Goal: Task Accomplishment & Management: Manage account settings

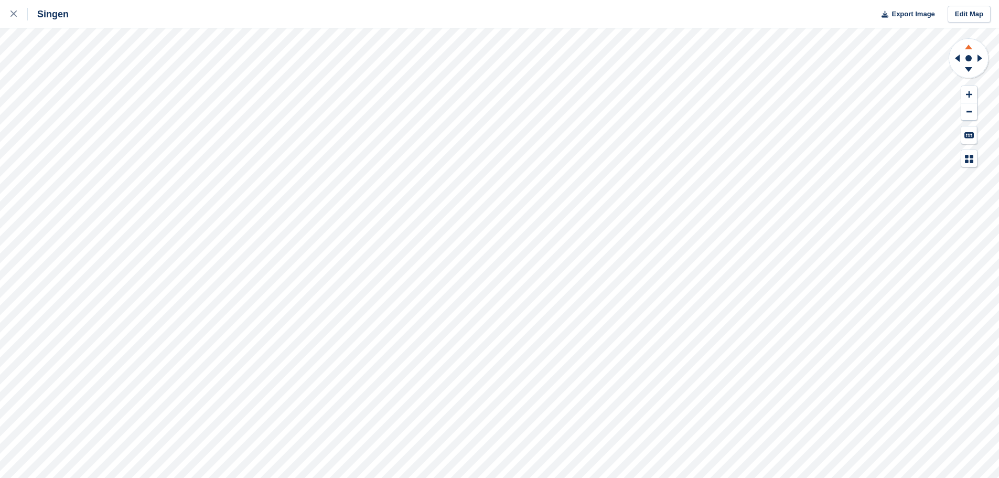
click at [494, 47] on icon at bounding box center [968, 45] width 27 height 13
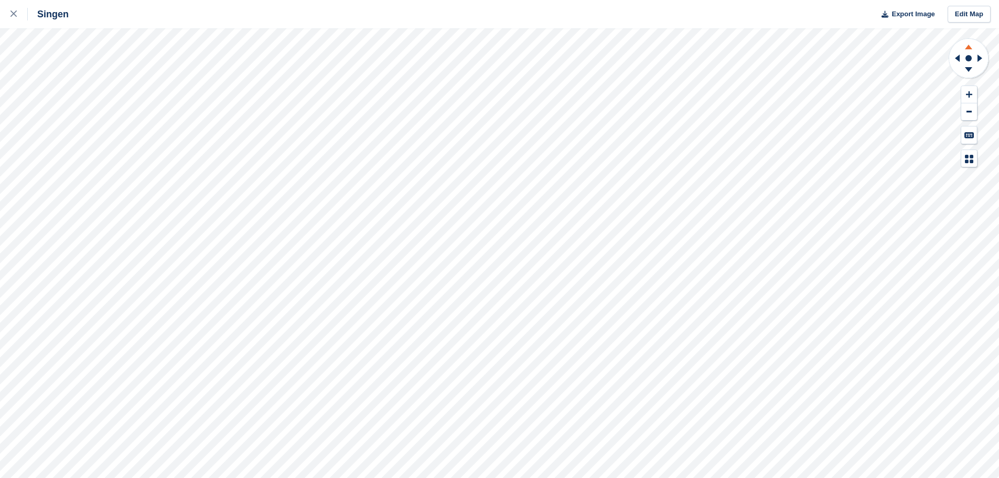
click at [494, 47] on icon at bounding box center [968, 45] width 27 height 13
click at [494, 61] on icon at bounding box center [981, 58] width 13 height 27
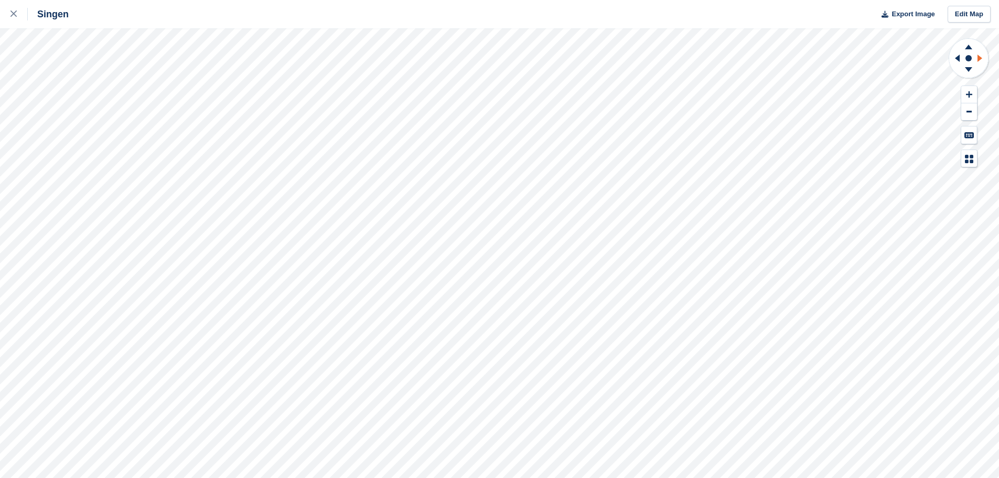
click at [494, 61] on icon at bounding box center [981, 58] width 13 height 27
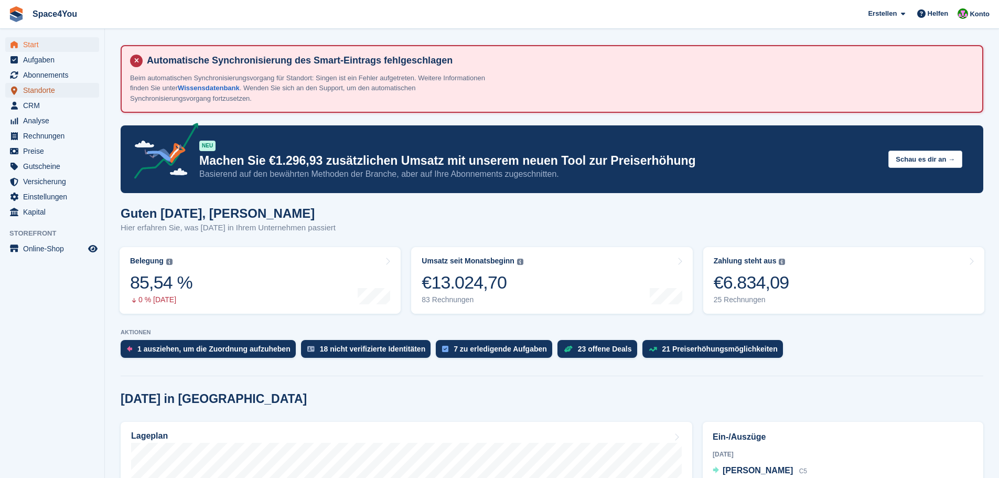
click at [36, 90] on span "Standorte" at bounding box center [54, 90] width 63 height 15
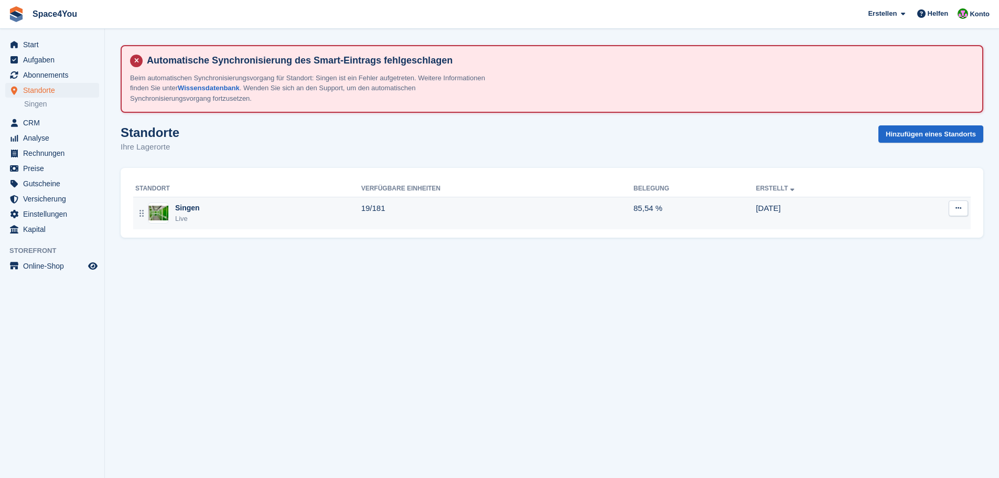
click at [208, 206] on div "Singen Live" at bounding box center [248, 213] width 226 height 22
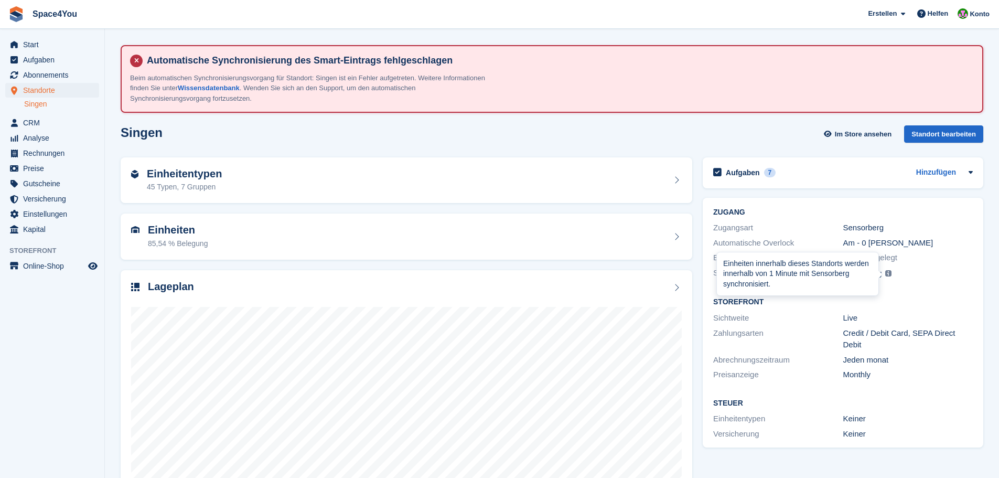
click at [888, 272] on img at bounding box center [888, 273] width 6 height 6
click at [409, 174] on div "Einheitentypen 45 Typen, 7 Gruppen" at bounding box center [406, 180] width 551 height 25
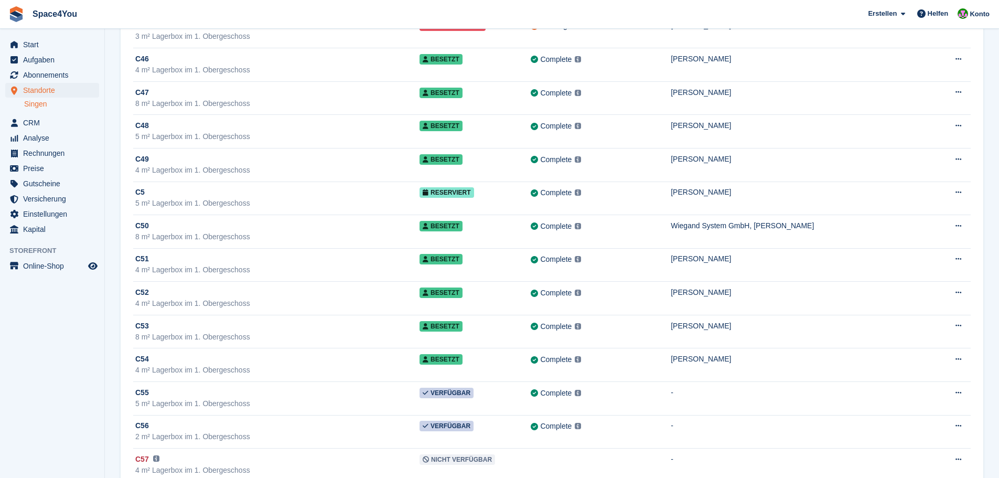
scroll to position [5113, 0]
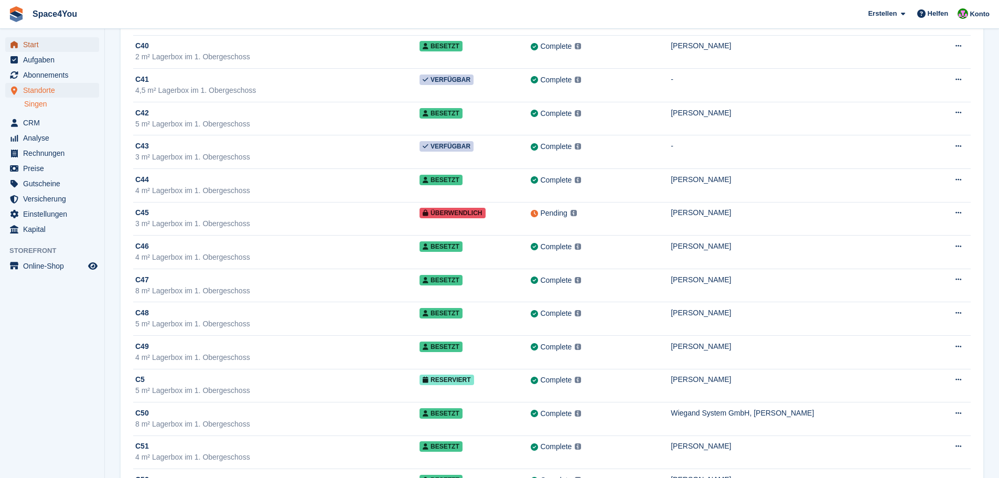
click at [28, 42] on span "Start" at bounding box center [54, 44] width 63 height 15
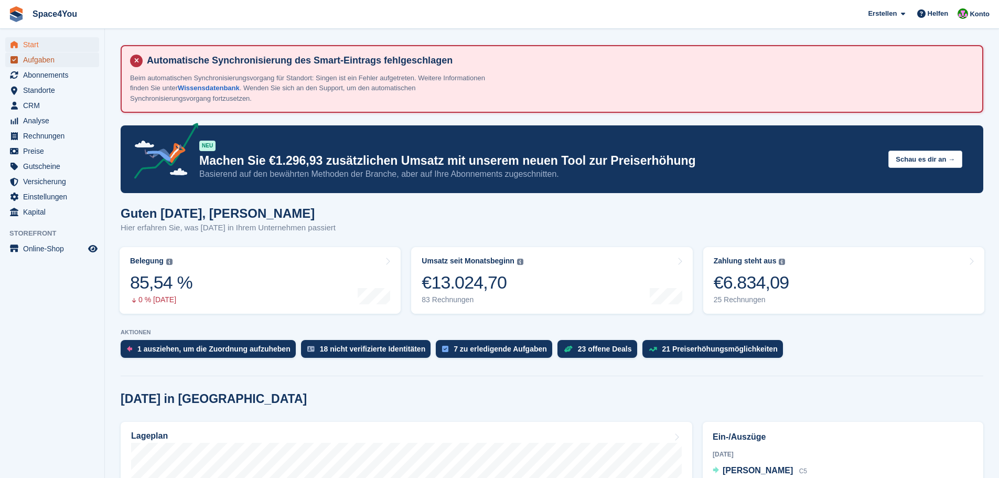
click at [37, 55] on span "Aufgaben" at bounding box center [54, 59] width 63 height 15
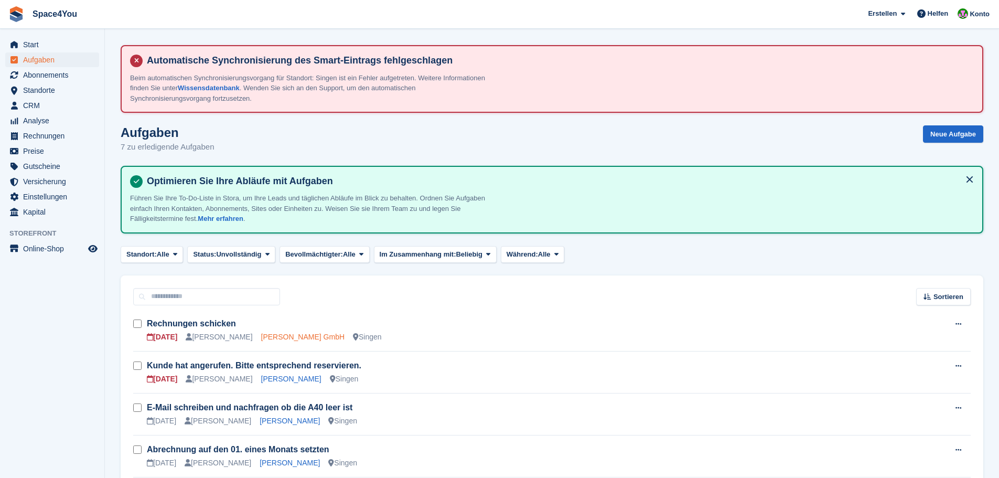
click at [292, 338] on link "[PERSON_NAME] GmbH" at bounding box center [302, 337] width 83 height 8
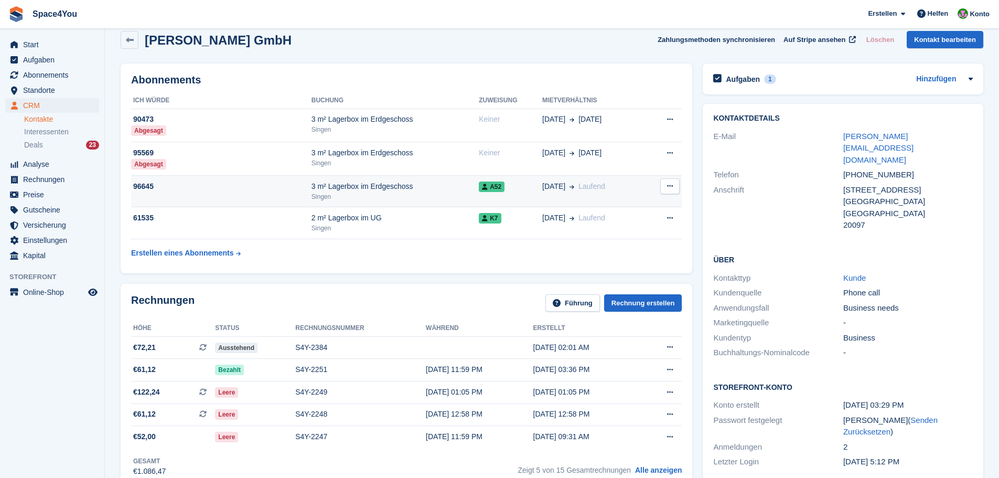
scroll to position [105, 0]
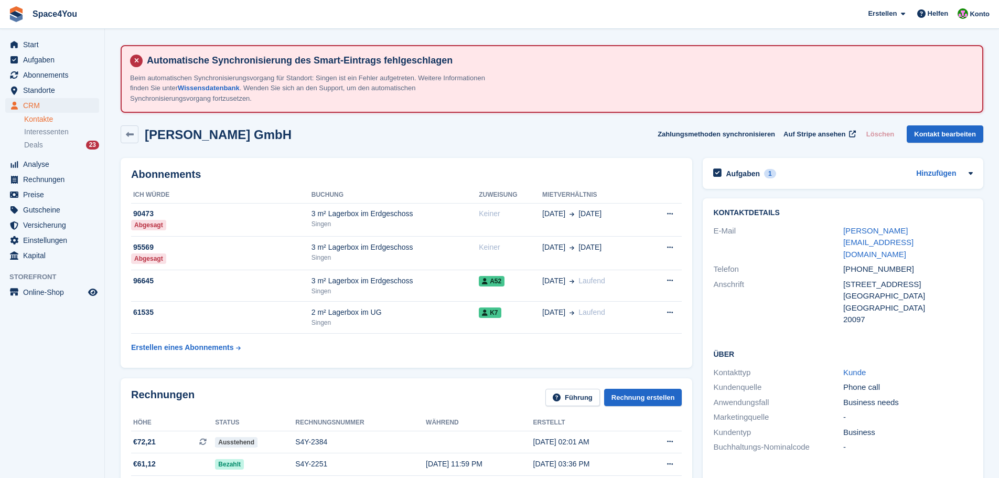
scroll to position [105, 0]
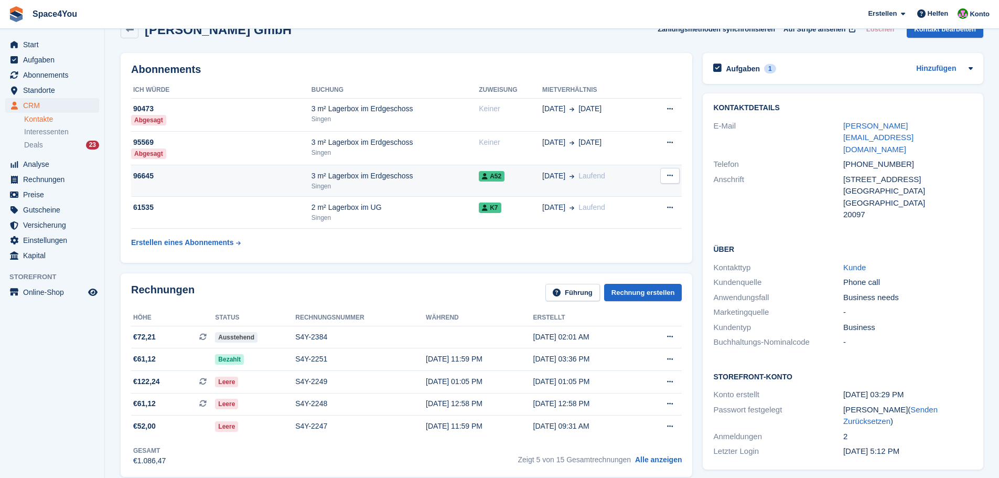
click at [172, 183] on td "96645" at bounding box center [221, 181] width 180 height 32
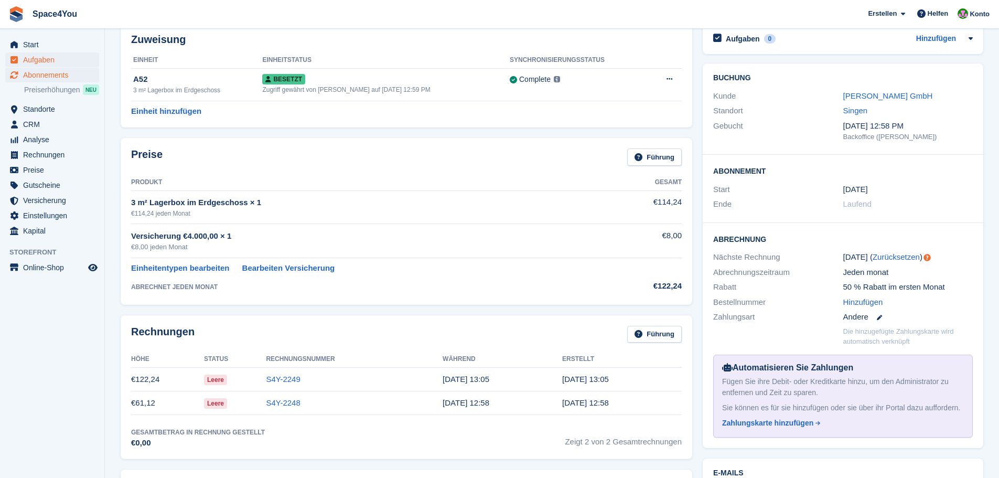
scroll to position [52, 0]
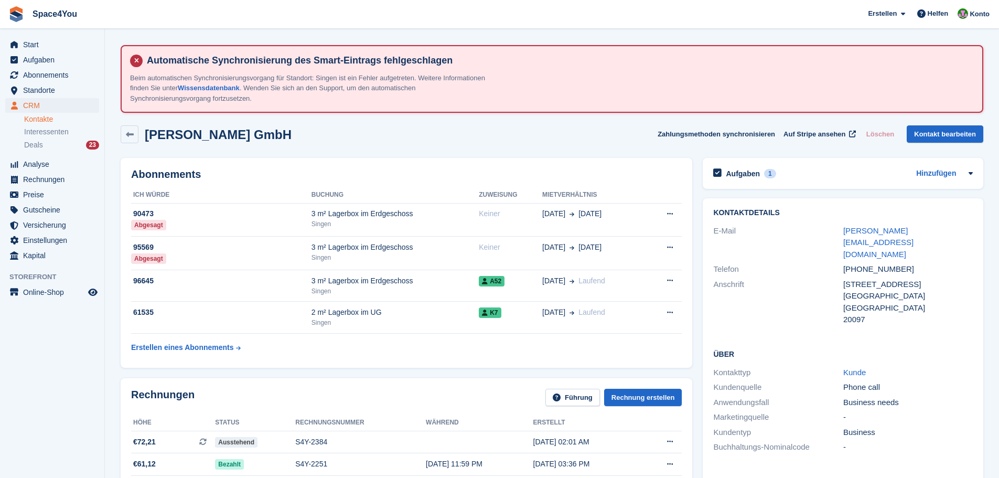
scroll to position [105, 0]
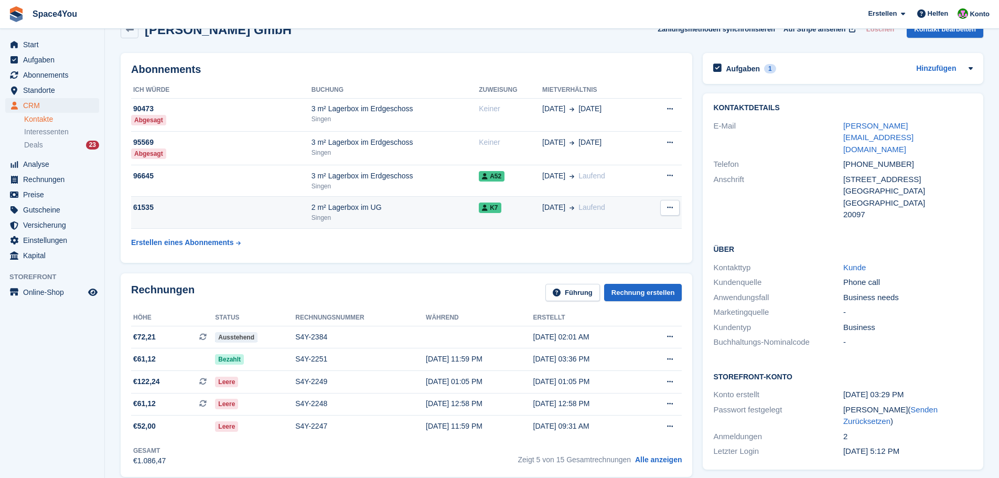
drag, startPoint x: 0, startPoint y: 0, endPoint x: 162, endPoint y: 207, distance: 262.3
click at [162, 207] on div "61535" at bounding box center [221, 207] width 180 height 11
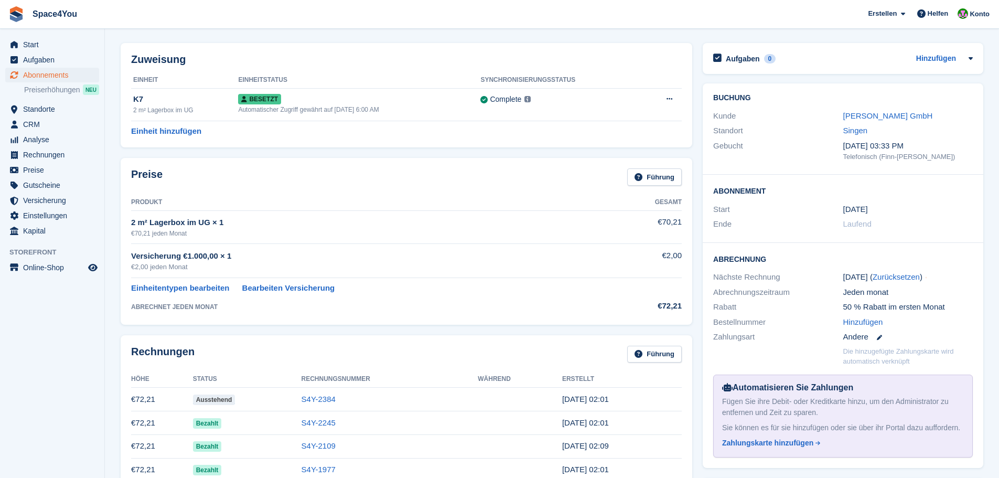
scroll to position [157, 0]
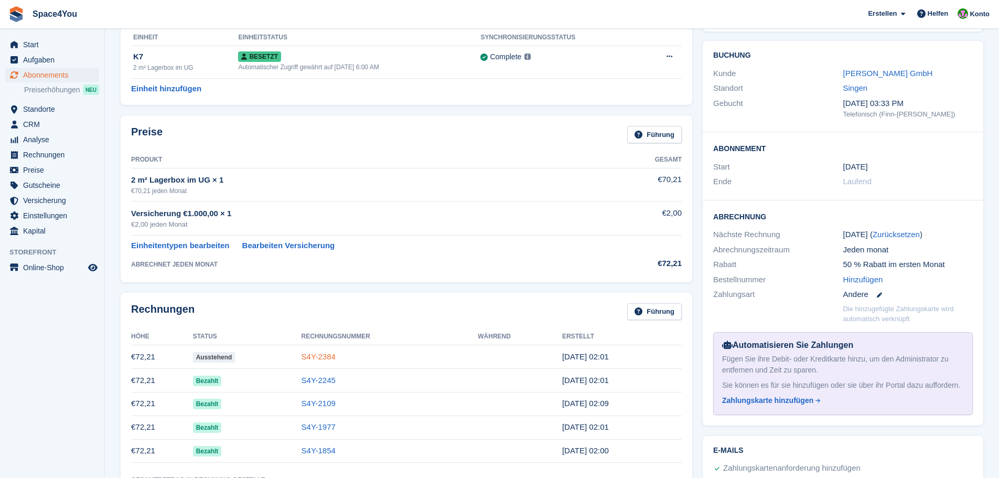
click at [309, 360] on link "S4Y-2384" at bounding box center [319, 356] width 34 height 9
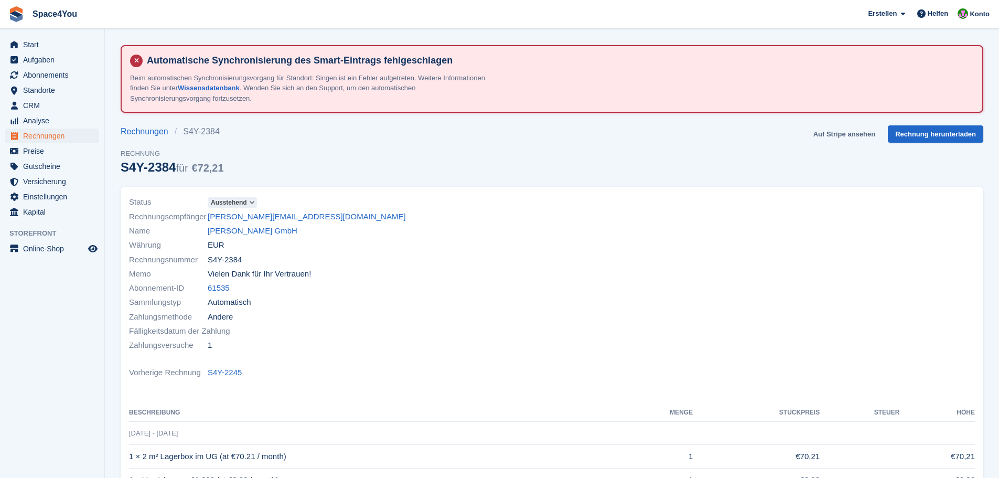
click at [844, 132] on link "Auf Stripe ansehen" at bounding box center [844, 133] width 70 height 17
click at [239, 235] on link "[PERSON_NAME] GmbH" at bounding box center [253, 231] width 90 height 12
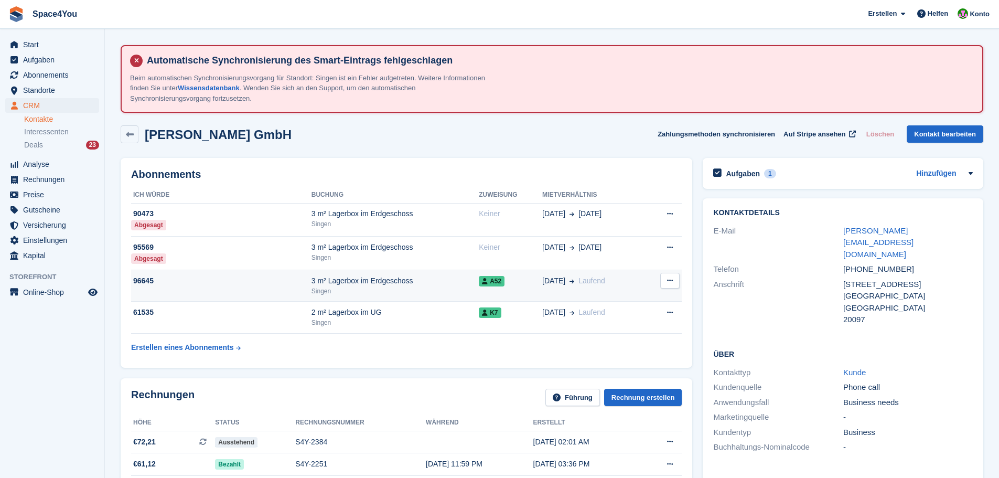
click at [193, 293] on td "96645" at bounding box center [221, 286] width 180 height 32
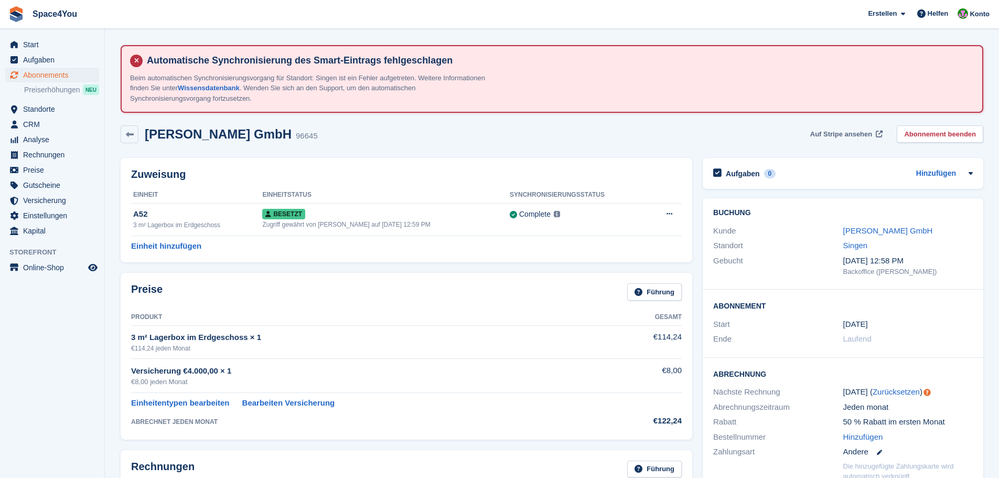
click at [820, 135] on span "Auf Stripe ansehen" at bounding box center [841, 134] width 62 height 10
click at [42, 111] on span "Standorte" at bounding box center [54, 109] width 63 height 15
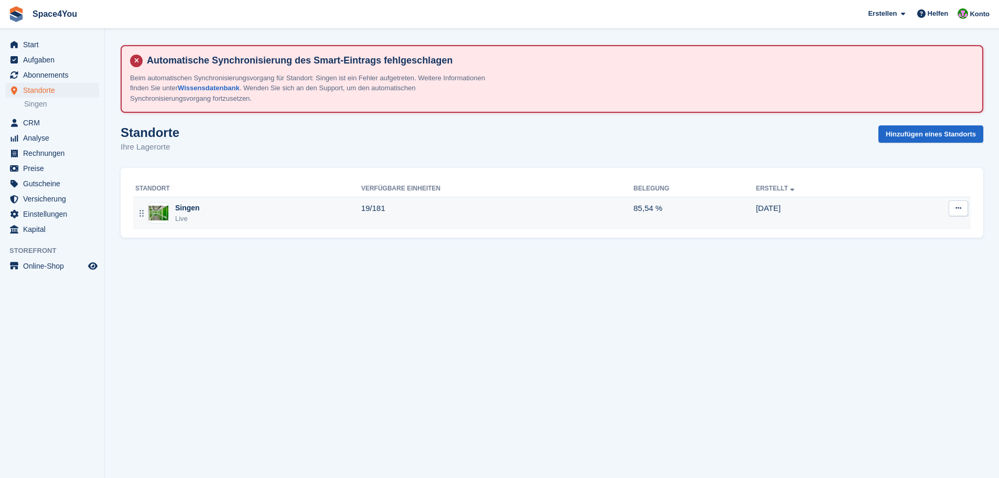
click at [206, 219] on div "Singen Live" at bounding box center [248, 213] width 226 height 22
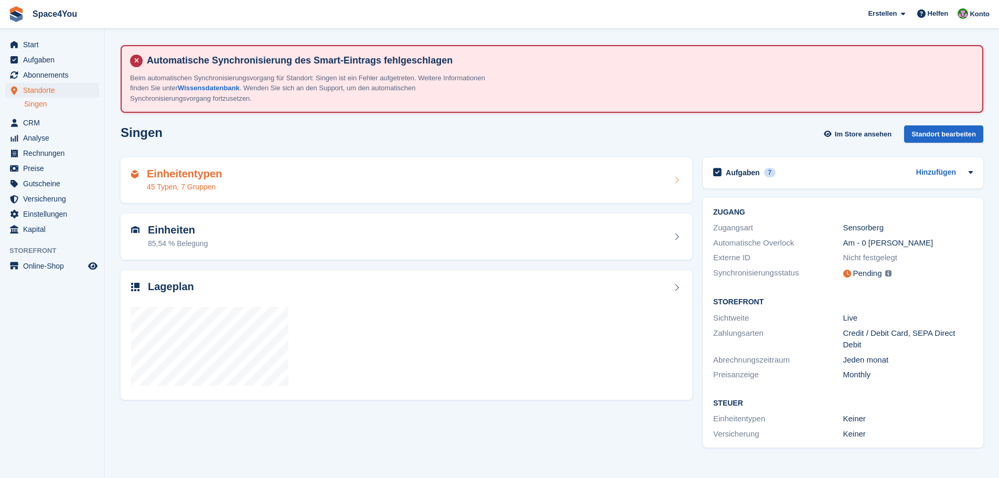
click at [211, 183] on div "45 Typen, 7 Gruppen" at bounding box center [184, 186] width 75 height 11
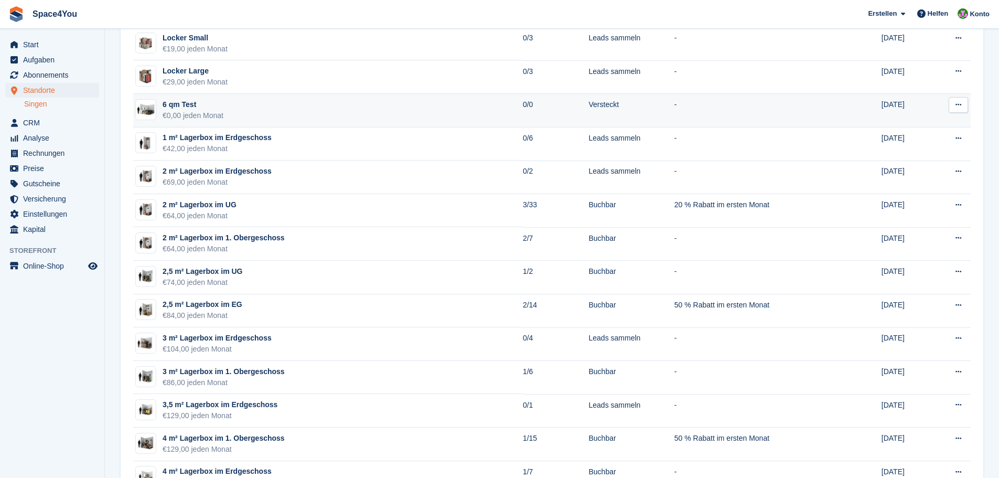
scroll to position [210, 0]
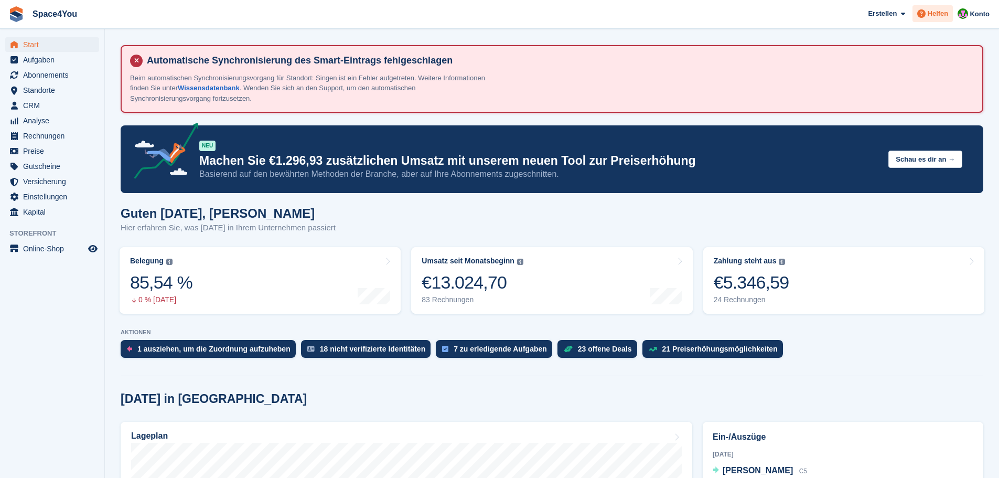
click at [949, 13] on span "Helfen" at bounding box center [938, 13] width 21 height 10
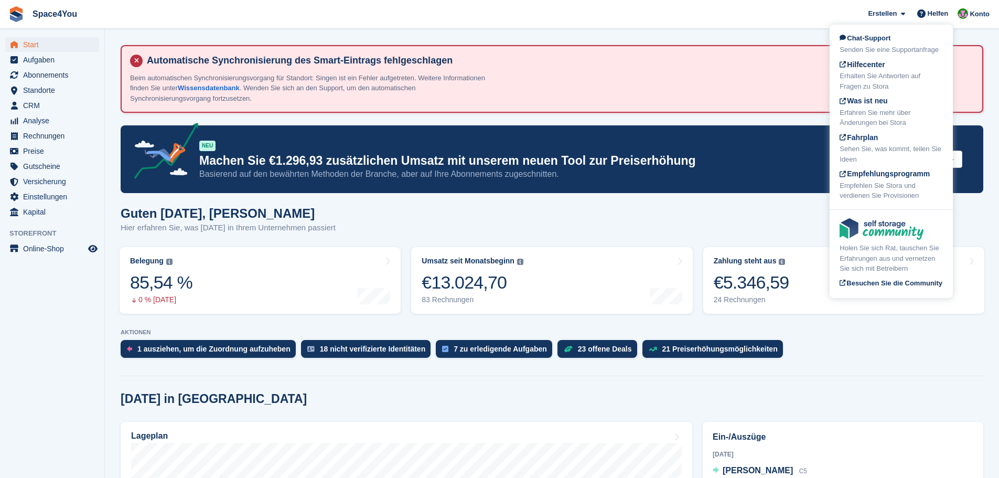
click at [868, 39] on span "Chat-Support" at bounding box center [865, 38] width 51 height 8
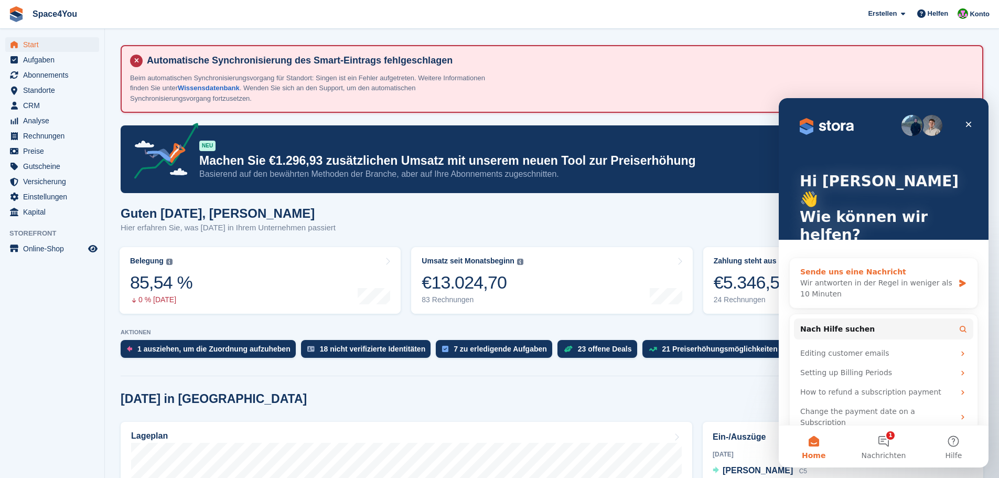
click at [840, 277] on div "Wir antworten in der Regel in weniger als 10 Minuten" at bounding box center [877, 288] width 154 height 22
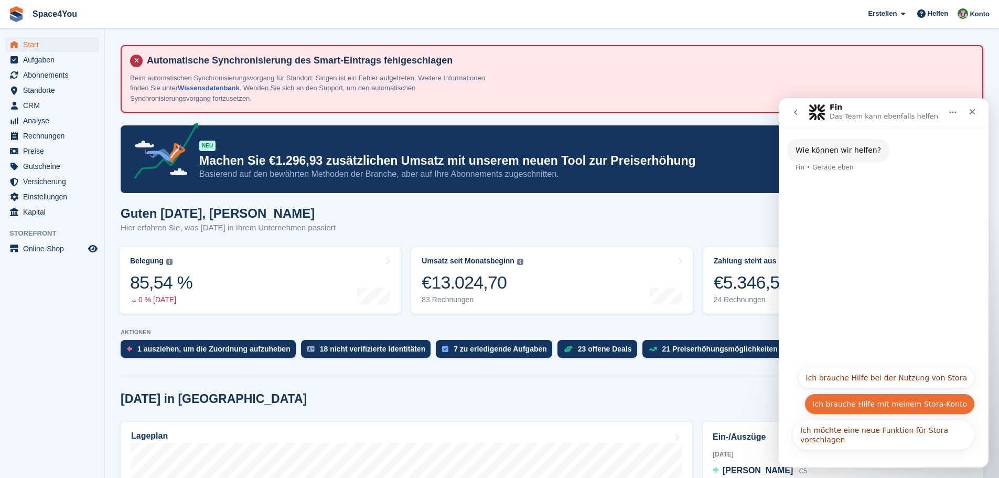
click at [853, 407] on button "Ich brauche Hilfe mit meinem Stora-Konto" at bounding box center [890, 403] width 170 height 21
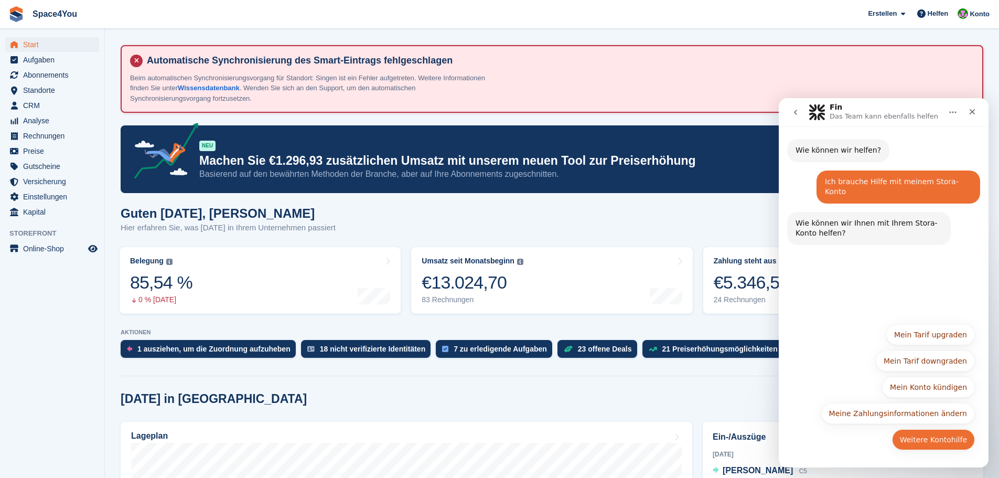
click at [924, 443] on button "Weitere Kontohilfe" at bounding box center [933, 439] width 83 height 21
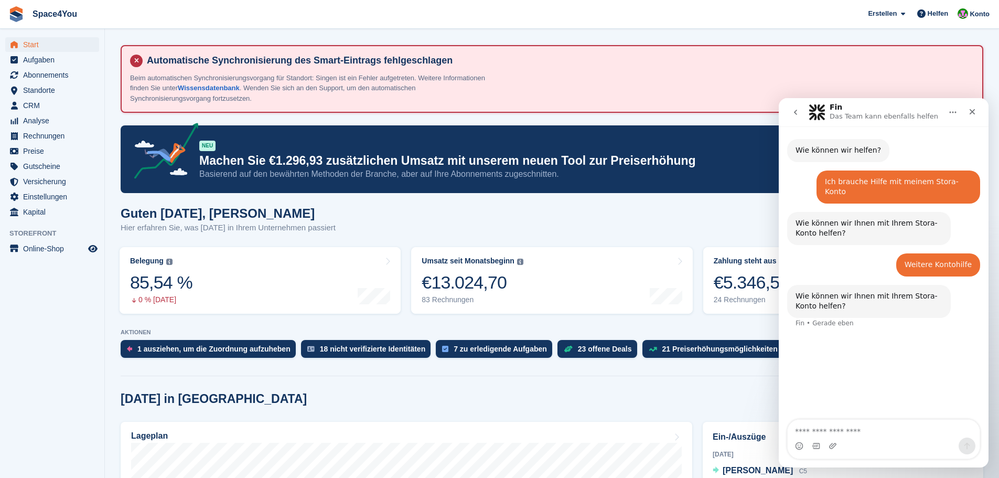
click at [865, 431] on textarea "Nachricht senden..." at bounding box center [884, 429] width 192 height 18
type textarea "**********"
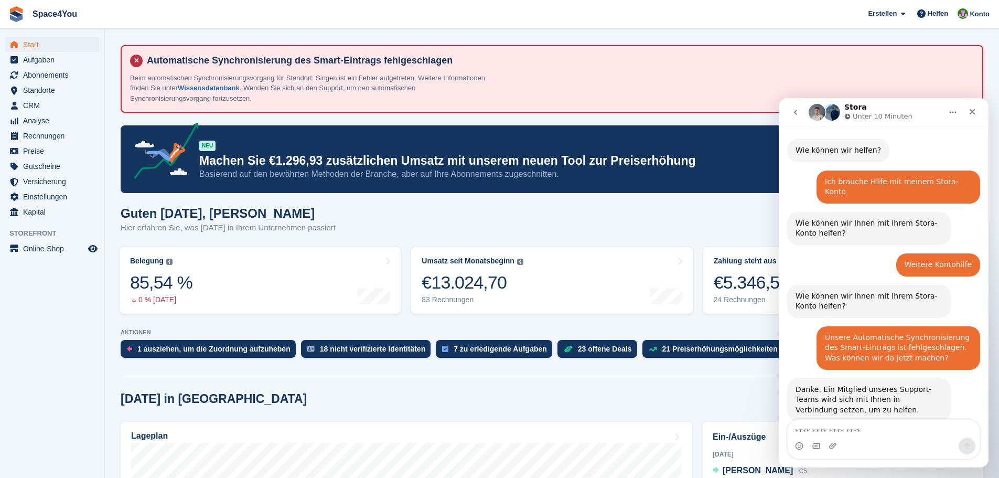
scroll to position [43, 0]
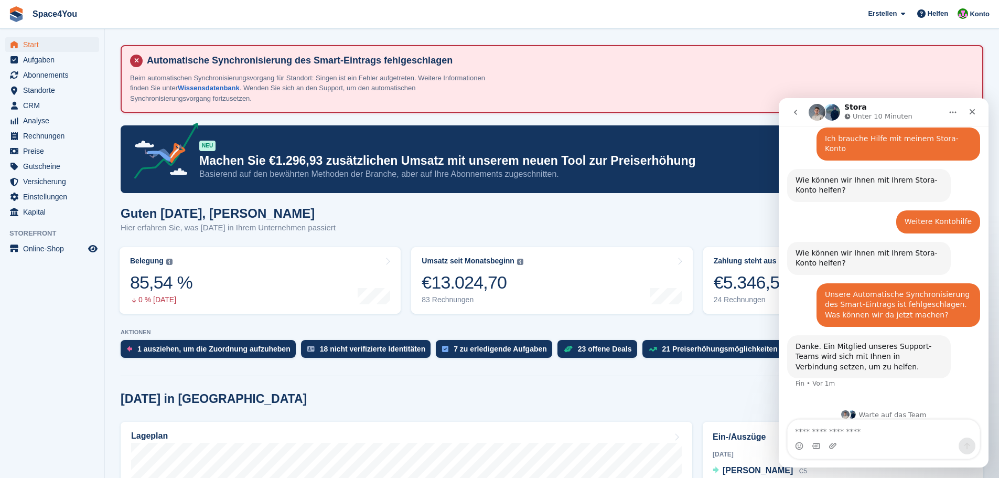
click at [441, 237] on div "Guten Morgen, Luca-André Hier erfahren Sie, was heute in Ihrem Unternehmen pass…" at bounding box center [552, 226] width 863 height 40
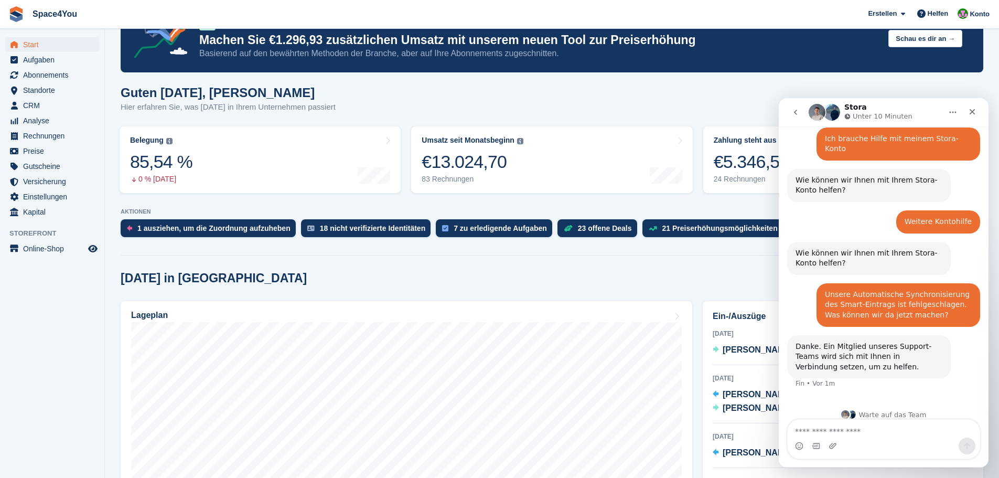
scroll to position [157, 0]
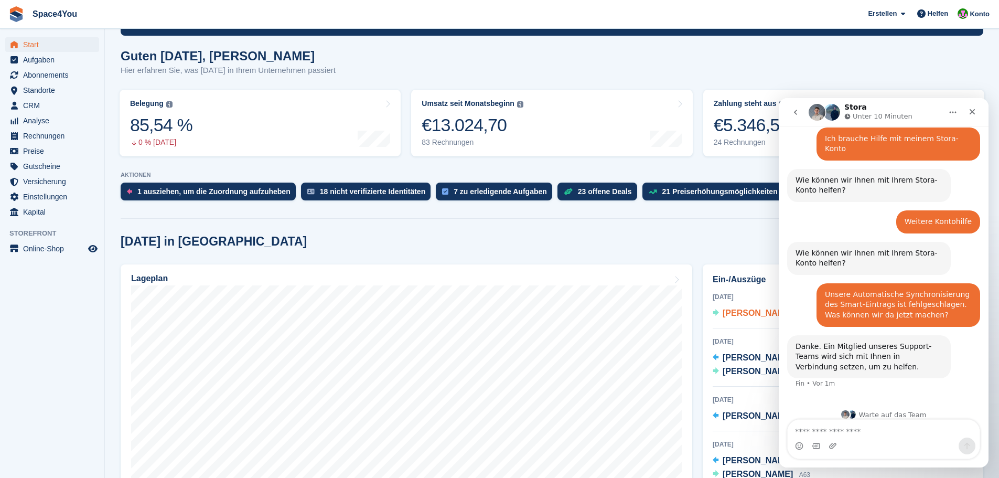
click at [749, 317] on span "Ayoze Leon" at bounding box center [758, 312] width 70 height 9
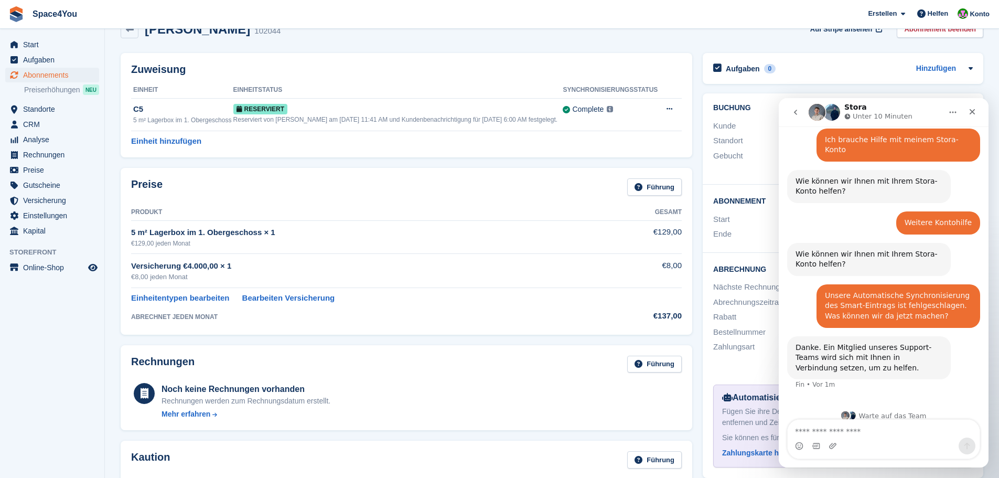
scroll to position [43, 0]
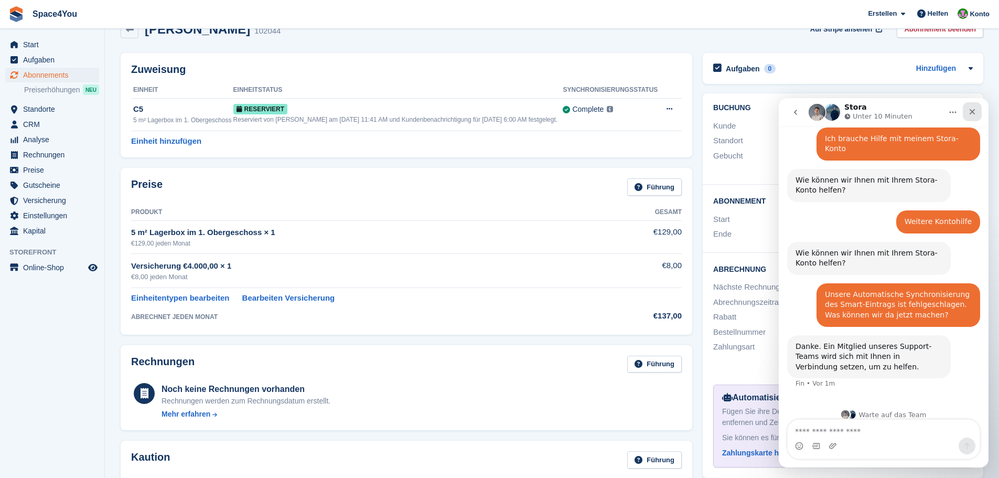
click at [977, 110] on div "Schließen" at bounding box center [972, 111] width 19 height 19
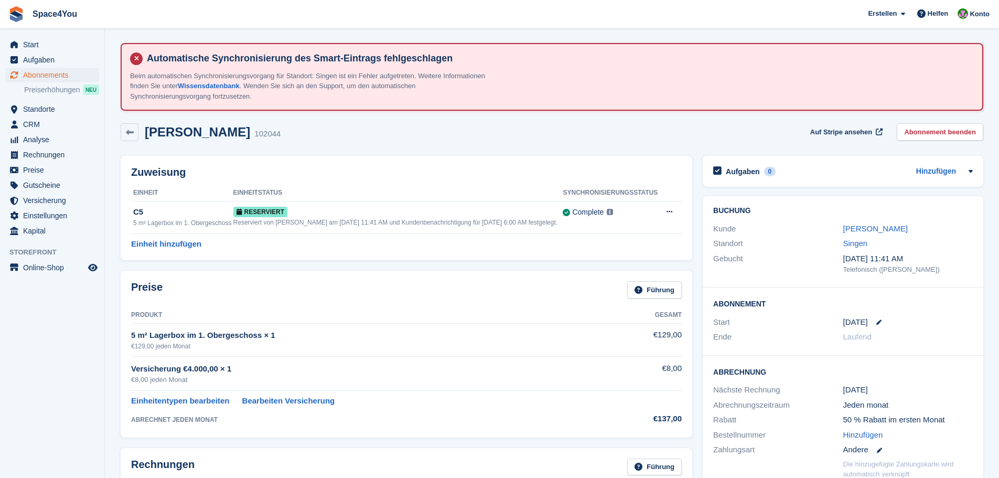
scroll to position [0, 0]
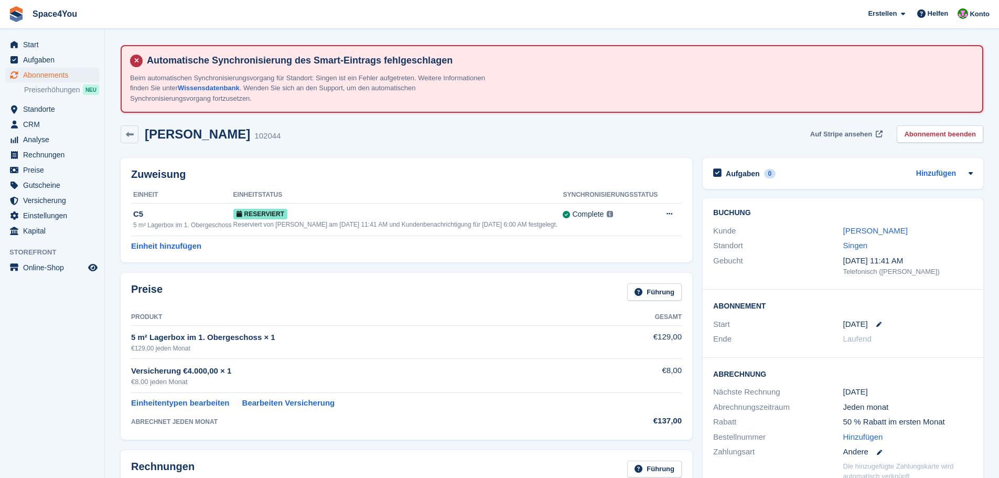
click at [837, 136] on span "Auf Stripe ansehen" at bounding box center [841, 134] width 62 height 10
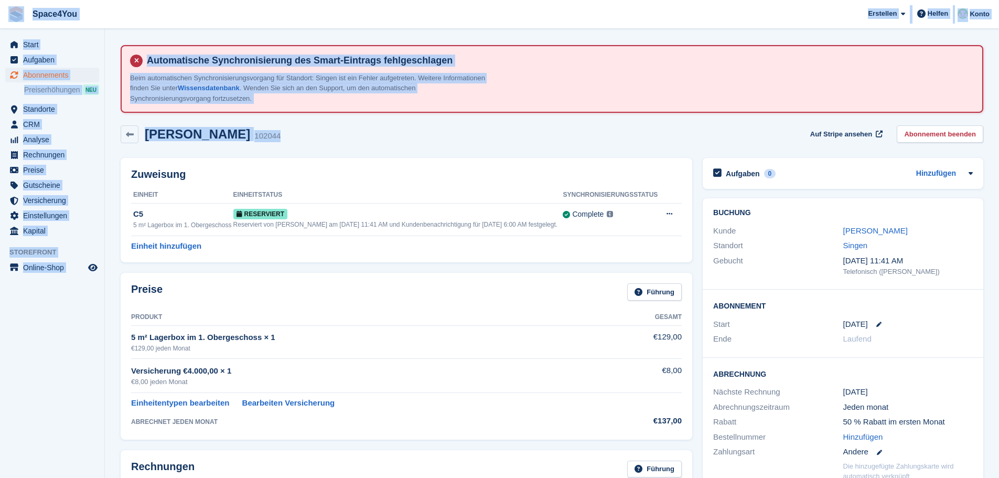
drag, startPoint x: 252, startPoint y: 140, endPoint x: 19, endPoint y: 25, distance: 260.1
click at [19, 25] on div "Space4You Erstellen Abonnement Rechnung Kontakt Deal Rabatt Seite Helfen Chat-S…" at bounding box center [499, 453] width 999 height 907
click at [359, 141] on div "Ayoze Leon 102044 Auf Stripe ansehen Abonnement beenden" at bounding box center [552, 134] width 863 height 18
drag, startPoint x: 345, startPoint y: 141, endPoint x: 17, endPoint y: 4, distance: 354.7
click at [17, 4] on div "Space4You Erstellen Abonnement Rechnung Kontakt Deal Rabatt Seite Helfen Chat-S…" at bounding box center [499, 453] width 999 height 907
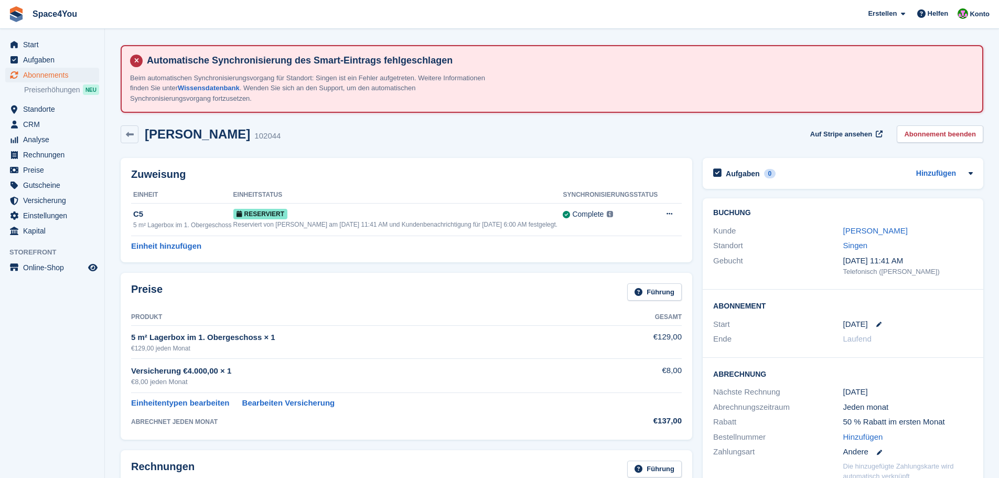
click at [375, 155] on div "Zuweisung Einheit Einheitstatus Synchronisierungsstatus C5 5 m² Lagerbox im 1. …" at bounding box center [406, 210] width 582 height 115
click at [860, 234] on link "[PERSON_NAME]" at bounding box center [875, 230] width 65 height 9
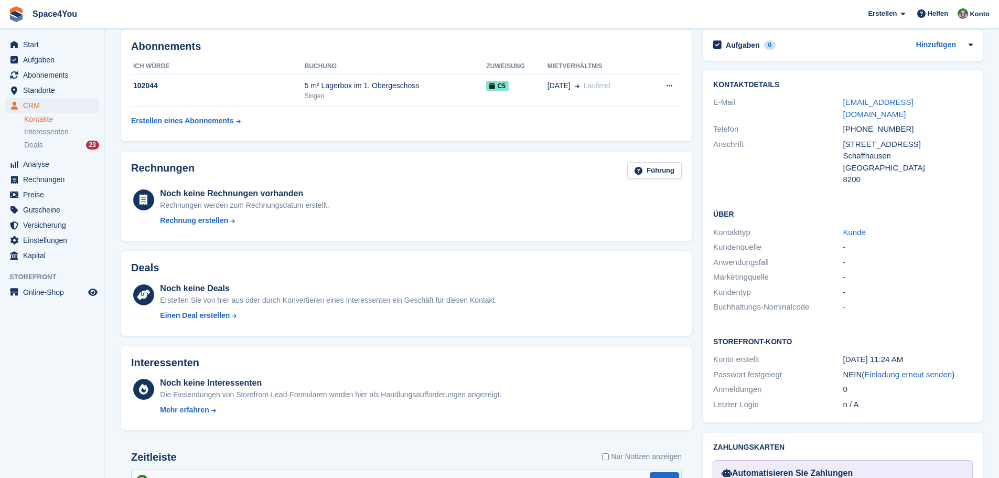
scroll to position [262, 0]
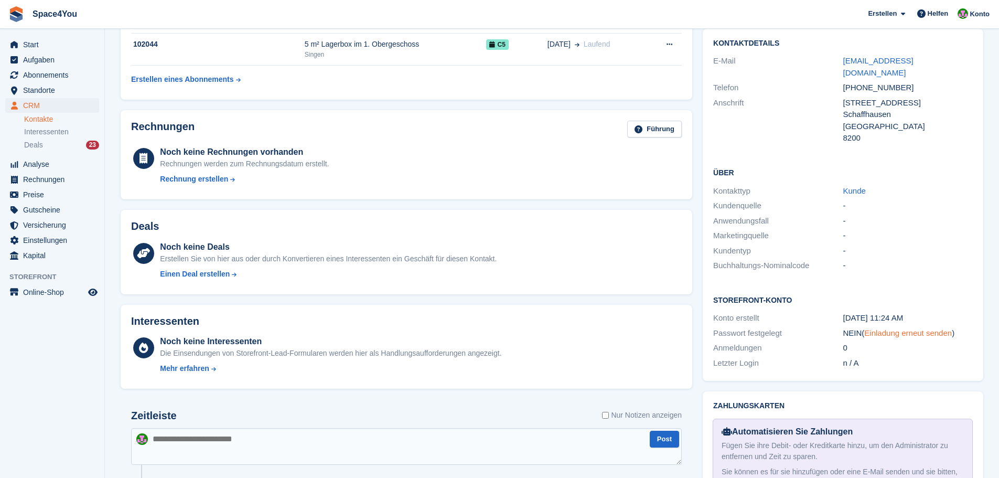
click at [887, 328] on link "Einladung erneut senden" at bounding box center [908, 332] width 88 height 9
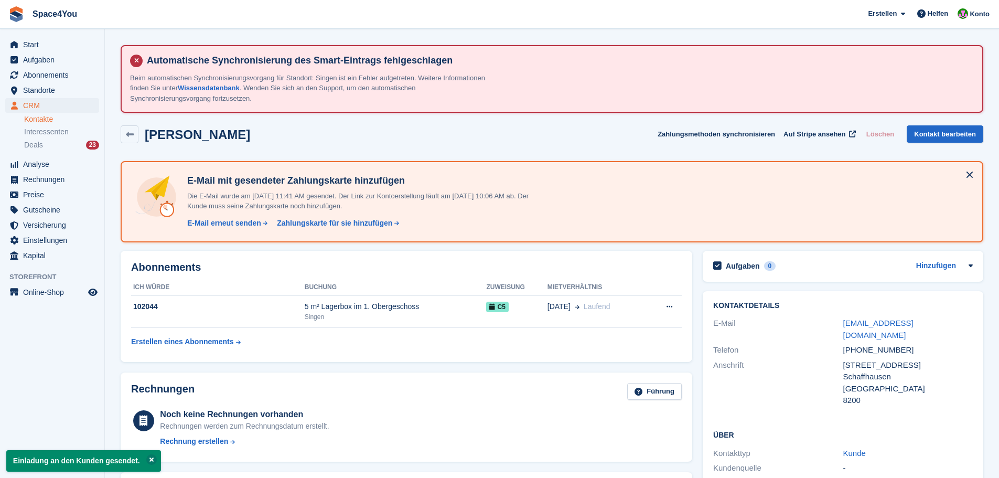
scroll to position [420, 0]
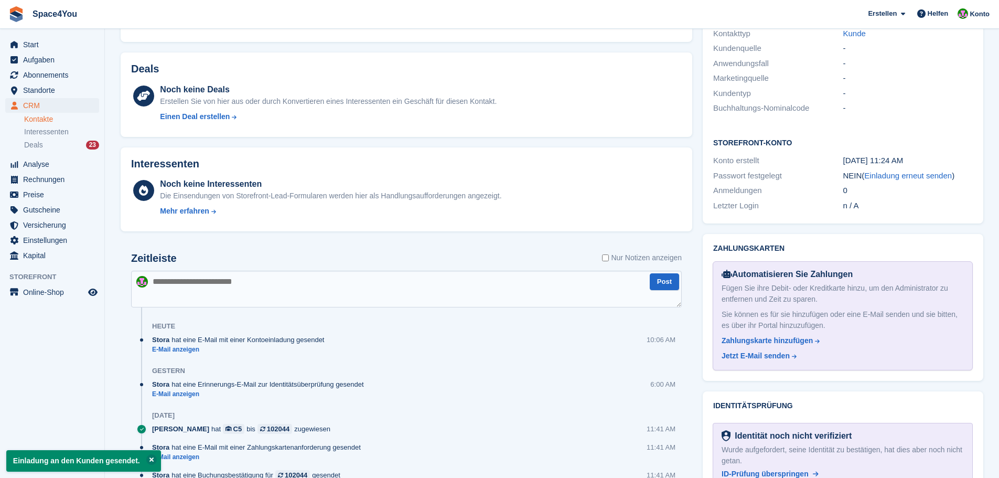
click at [166, 354] on div "Stora hat eine E-Mail mit einer Kontoeinladung gesendet E-Mail anzeigen 10:06 AM" at bounding box center [417, 349] width 530 height 28
click at [171, 348] on link "E-Mail anzeigen" at bounding box center [240, 349] width 177 height 9
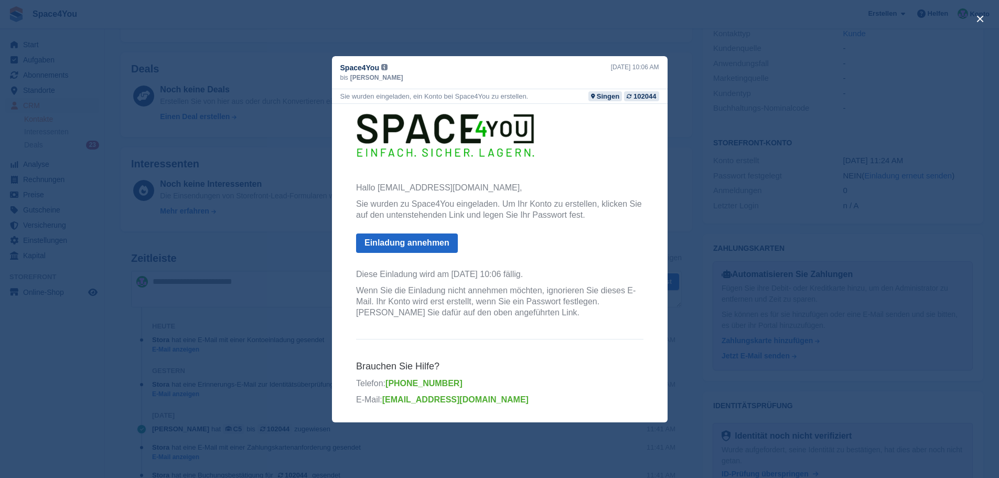
click at [231, 240] on div "close" at bounding box center [499, 239] width 999 height 478
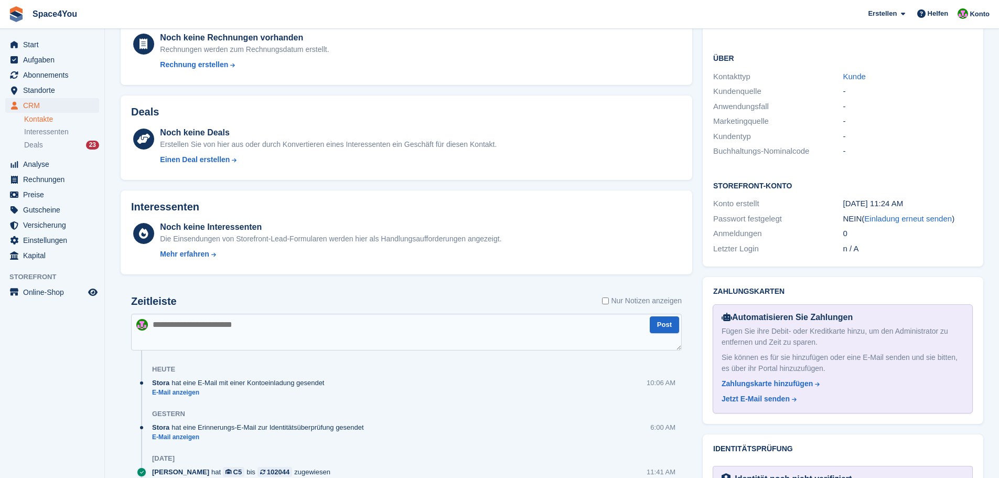
scroll to position [420, 0]
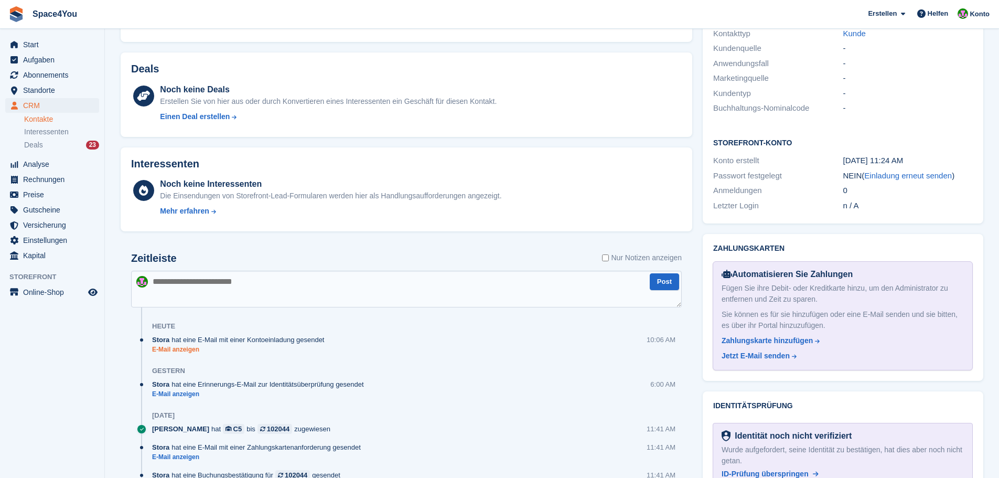
click at [184, 350] on link "E-Mail anzeigen" at bounding box center [240, 349] width 177 height 9
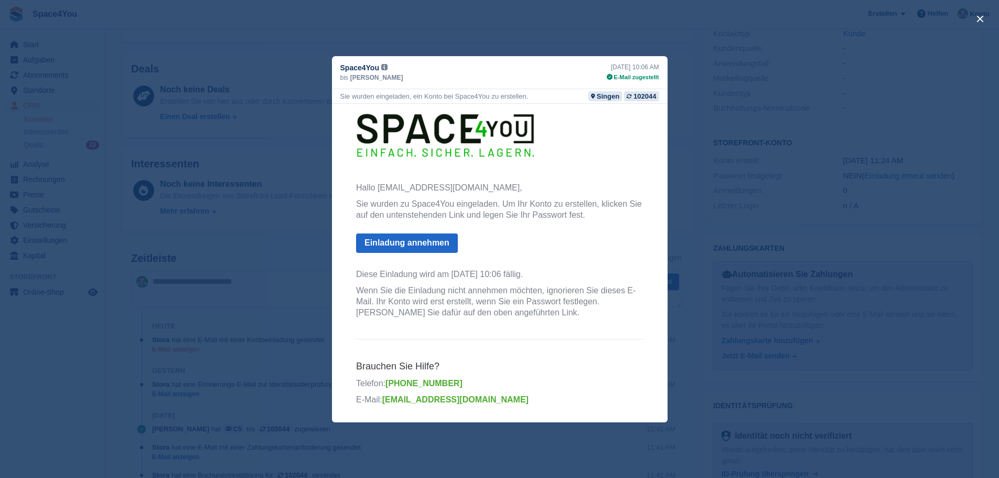
scroll to position [0, 0]
click at [63, 381] on div "close" at bounding box center [499, 239] width 999 height 478
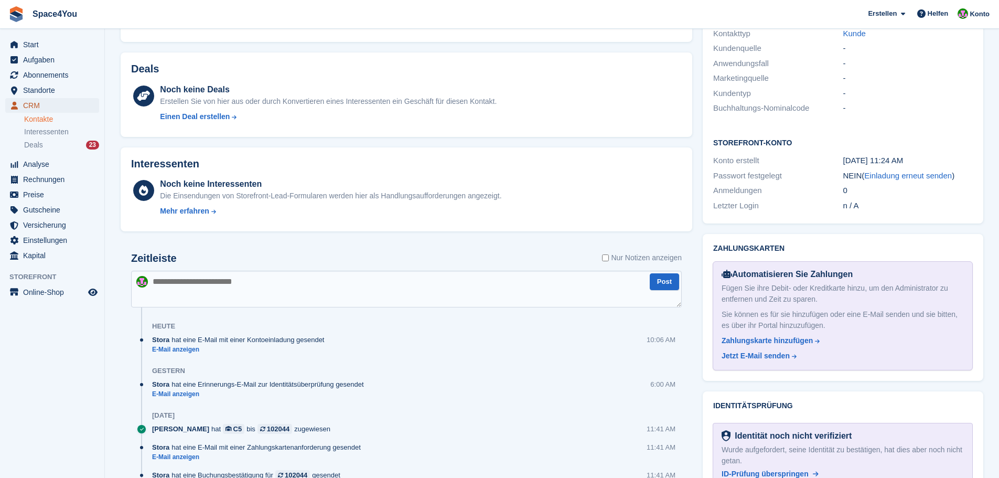
click at [47, 104] on span "CRM" at bounding box center [54, 105] width 63 height 15
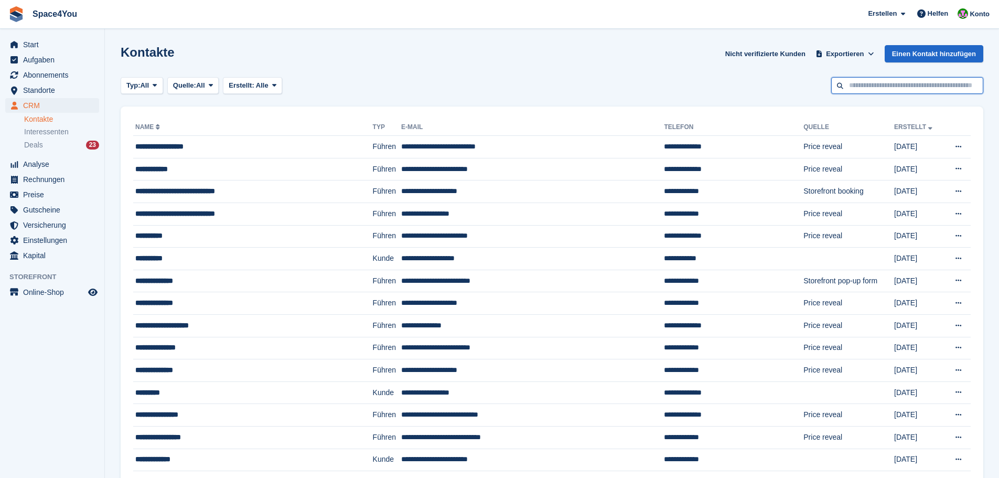
click at [871, 89] on input "text" at bounding box center [907, 85] width 152 height 17
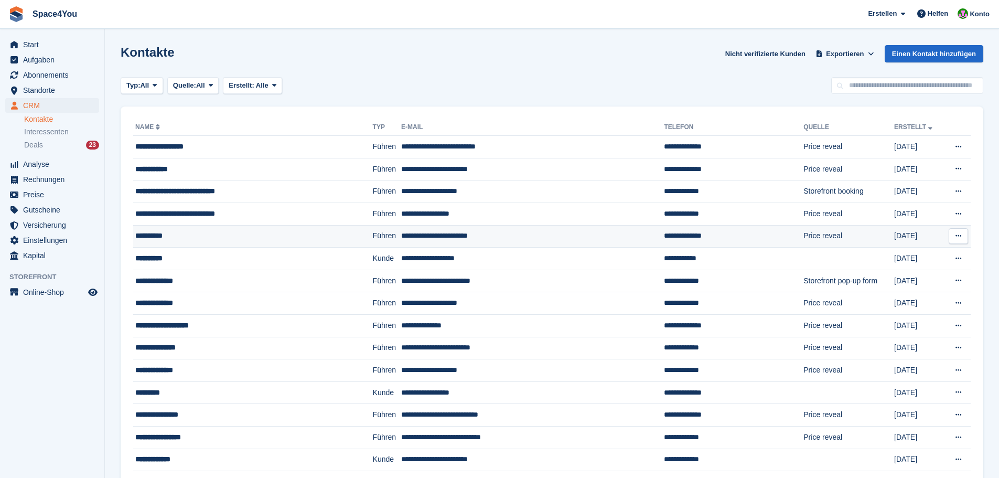
click at [158, 234] on div "**********" at bounding box center [231, 235] width 193 height 11
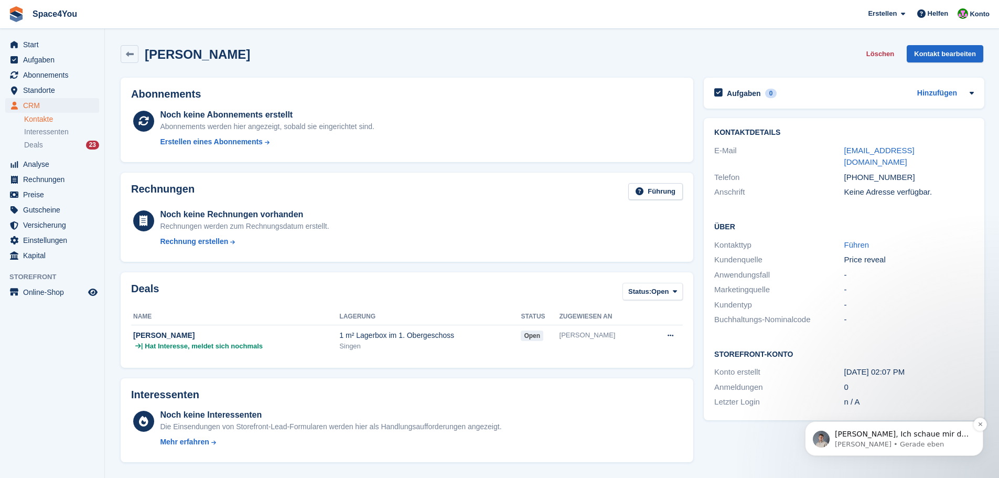
click at [889, 437] on p "[PERSON_NAME], Ich schaue mir das jetzt für dich an, aber die Synchronisierung …" at bounding box center [902, 434] width 135 height 10
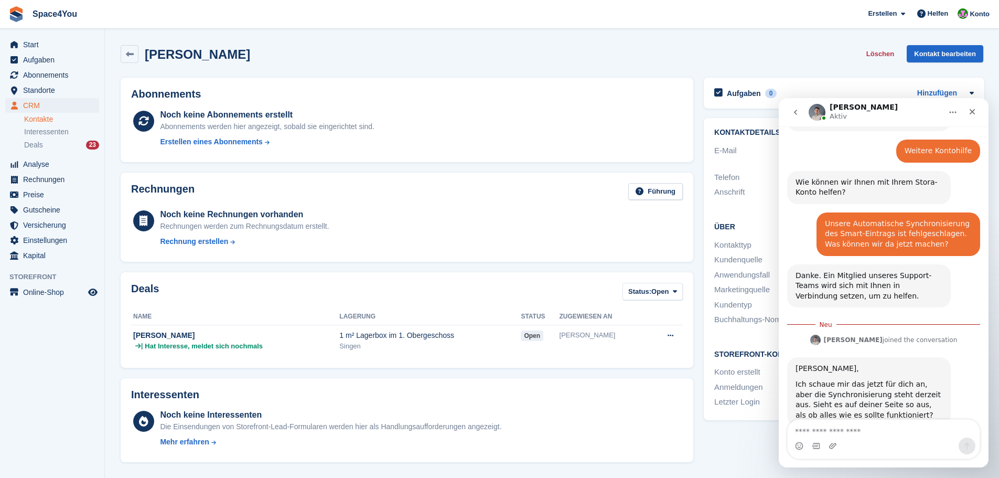
scroll to position [133, 0]
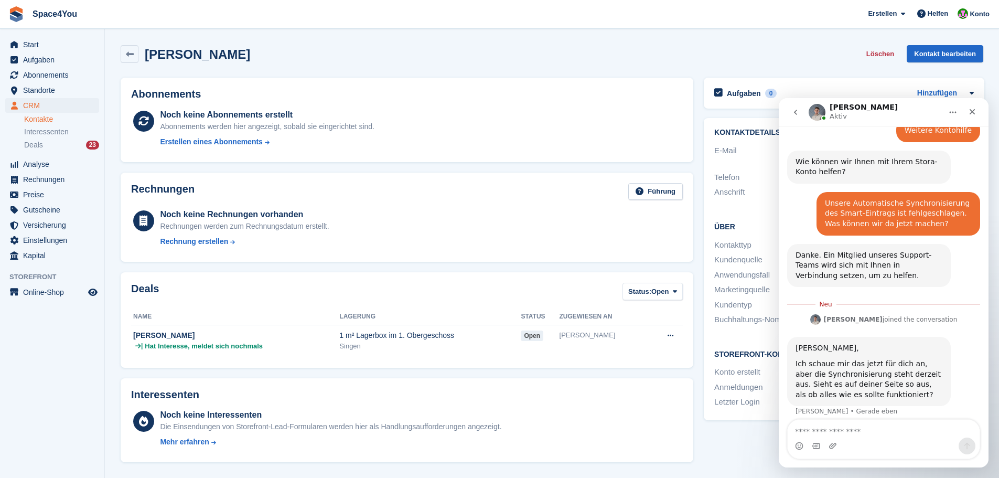
click at [848, 434] on textarea "Nachricht senden..." at bounding box center [884, 429] width 192 height 18
click at [66, 45] on span "Start" at bounding box center [54, 44] width 63 height 15
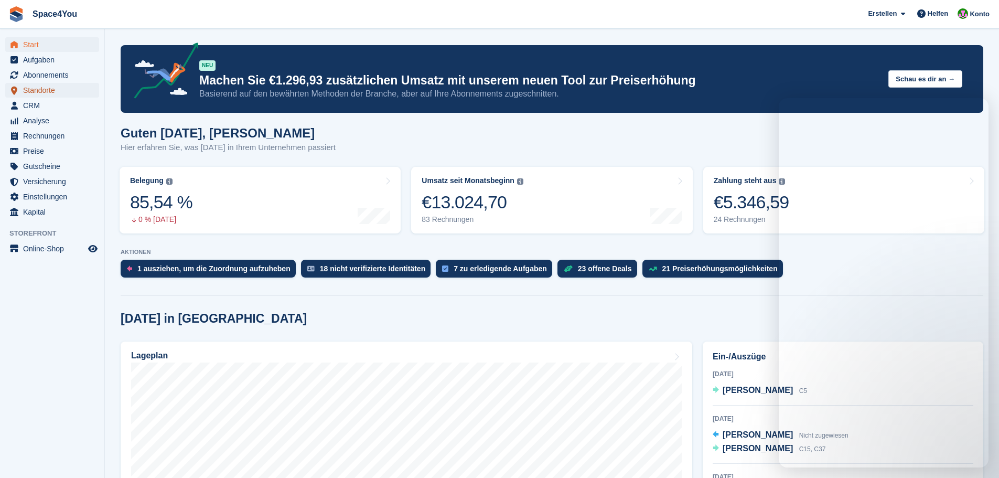
click at [61, 90] on span "Standorte" at bounding box center [54, 90] width 63 height 15
click at [36, 92] on span "Standorte" at bounding box center [54, 90] width 63 height 15
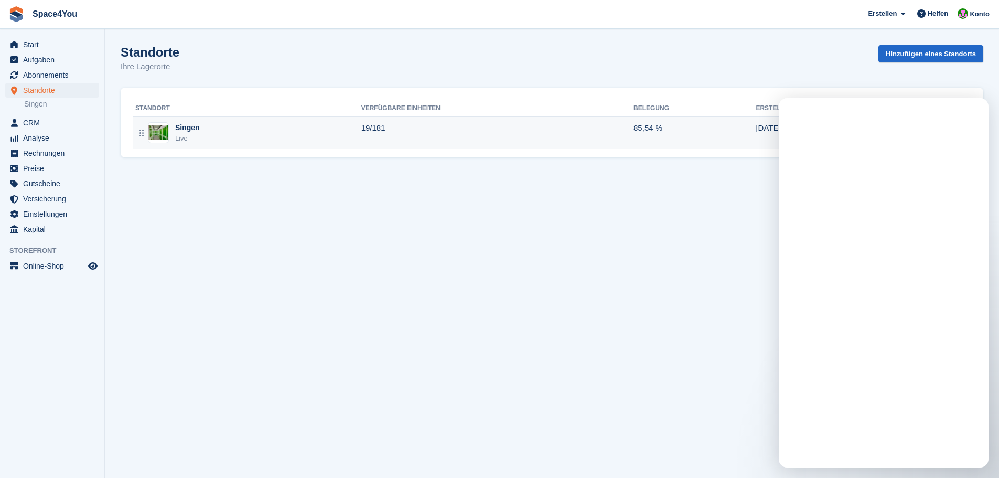
click at [202, 126] on div "Singen Live" at bounding box center [248, 133] width 226 height 22
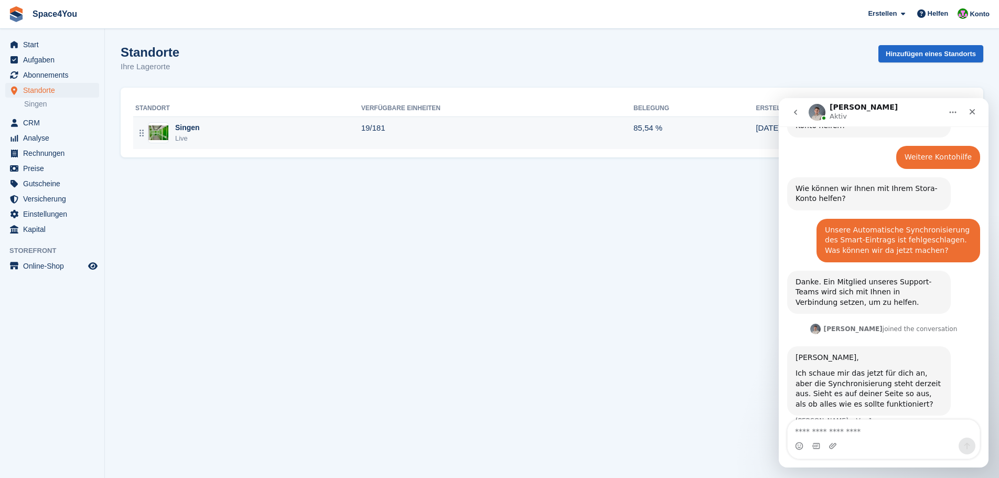
scroll to position [115, 0]
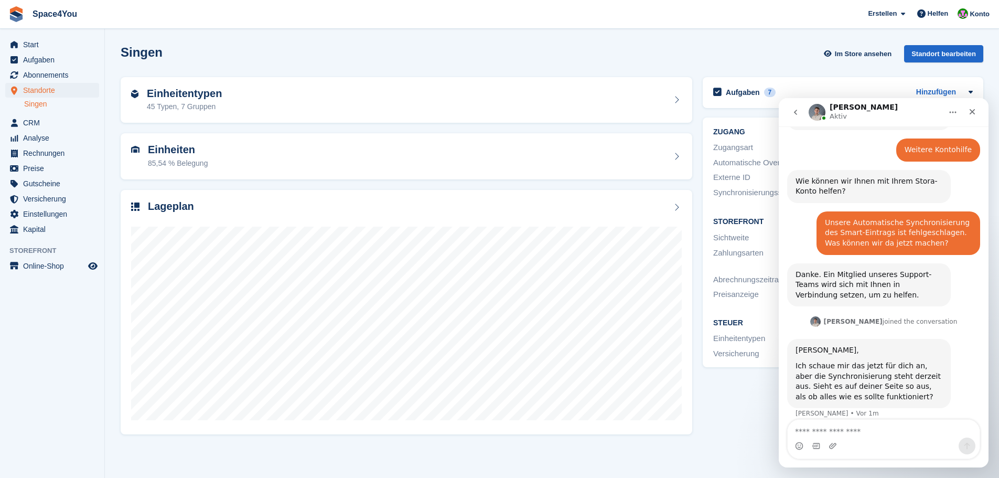
scroll to position [115, 0]
click at [981, 112] on div "Schließen" at bounding box center [972, 111] width 19 height 19
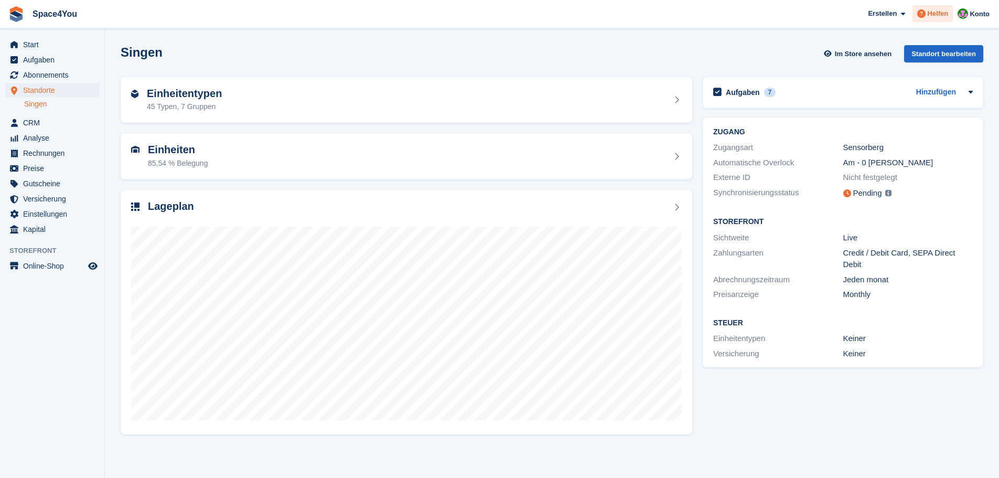
click at [934, 17] on span "Helfen" at bounding box center [938, 13] width 21 height 10
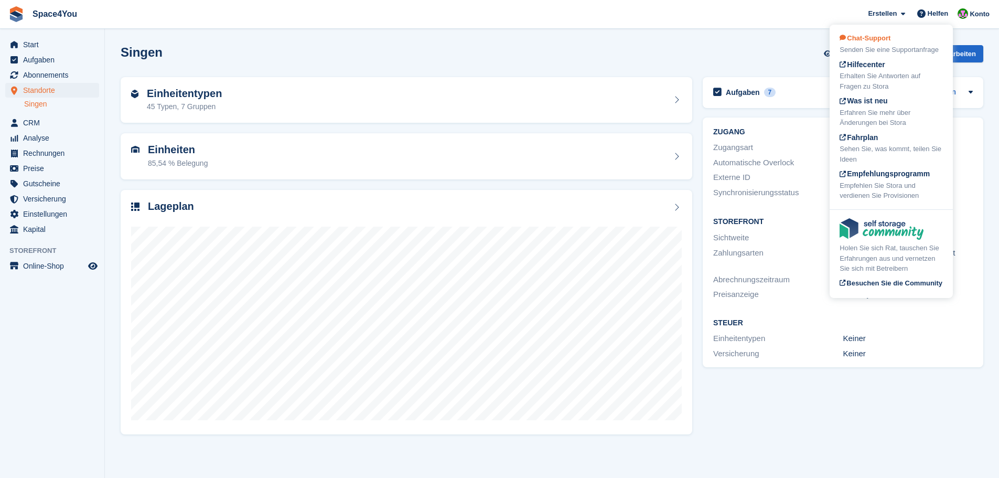
click at [905, 46] on div "Senden Sie eine Supportanfrage" at bounding box center [891, 50] width 103 height 10
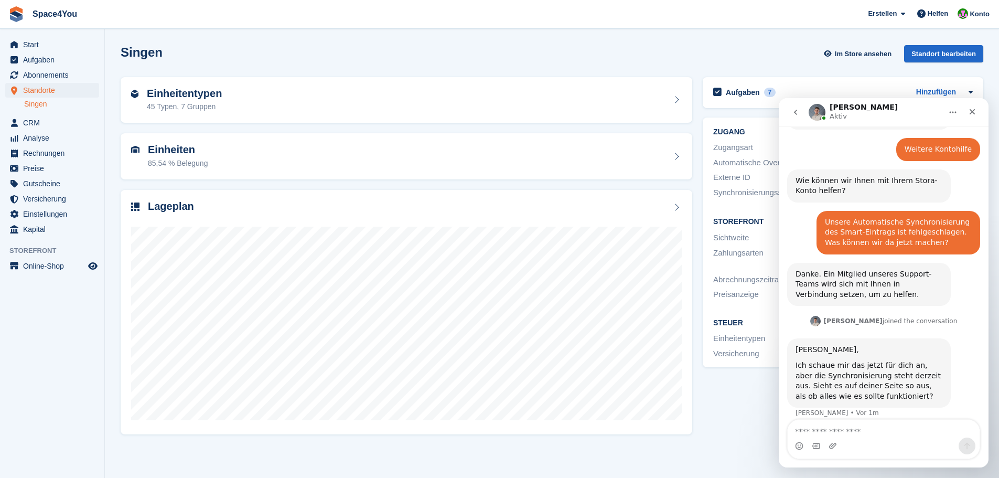
click at [884, 430] on textarea "Nachricht senden..." at bounding box center [884, 429] width 192 height 18
click at [892, 427] on textarea "**********" at bounding box center [884, 429] width 192 height 18
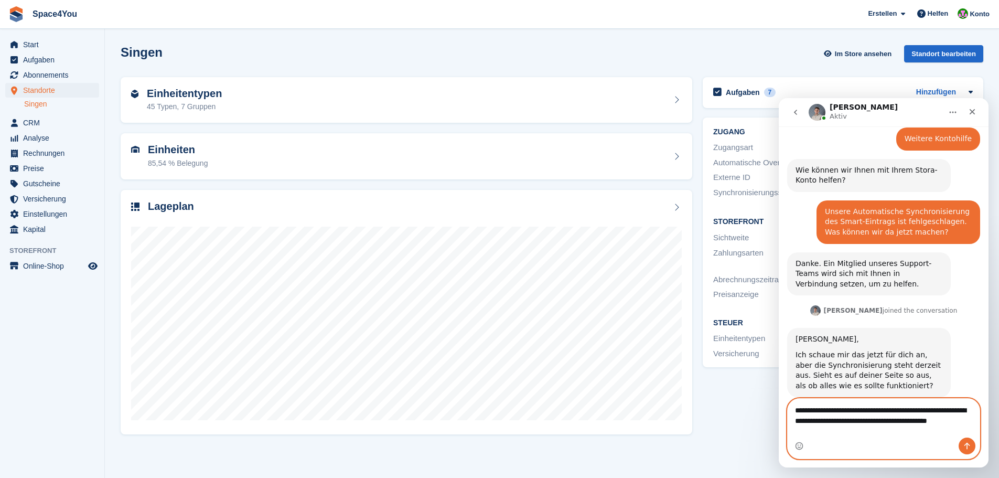
scroll to position [136, 0]
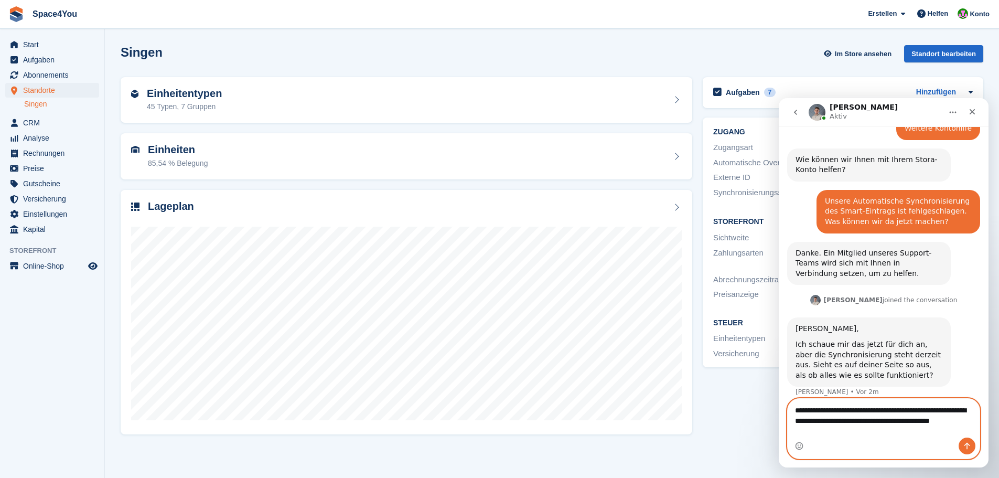
type textarea "**********"
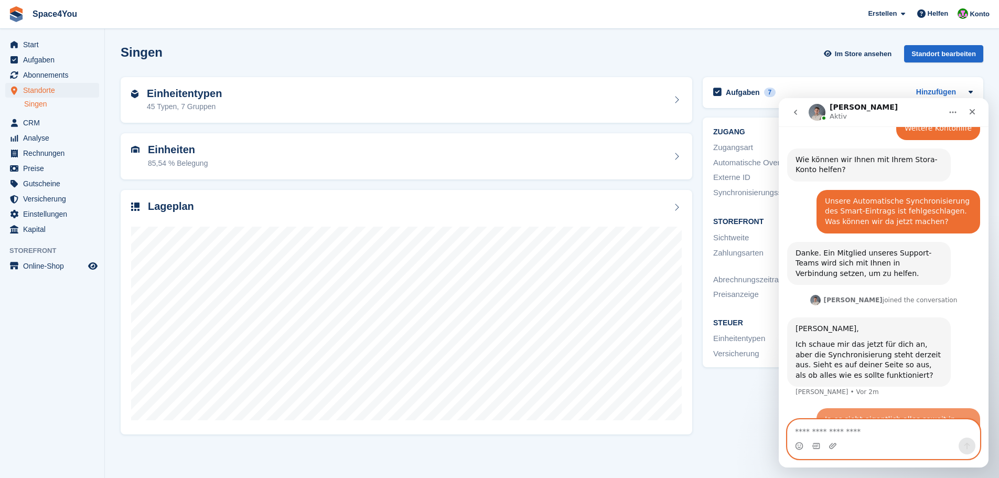
scroll to position [167, 0]
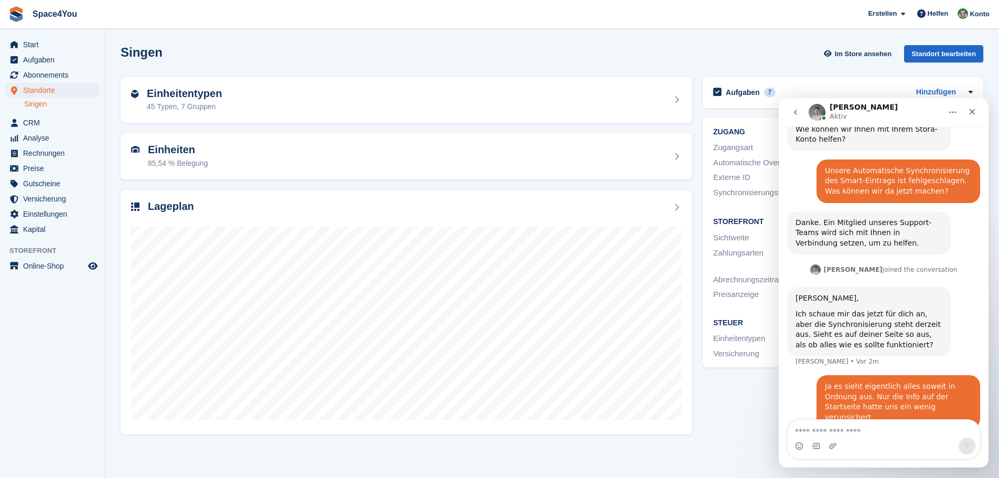
click at [103, 277] on aside "Start Aufgaben Abonnements Abonnements Abonnements Preiserhöhungen NEU Preiserh…" at bounding box center [52, 241] width 104 height 425
click at [108, 280] on section "Singen Im Store ansehen Standort bearbeiten Einheitentypen 45 Typen, 7 Gruppen …" at bounding box center [552, 239] width 894 height 478
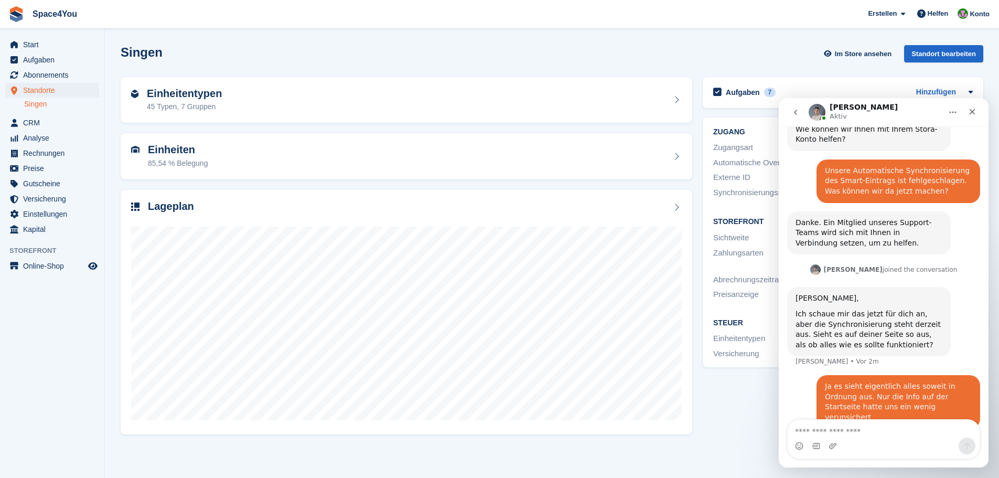
scroll to position [207, 0]
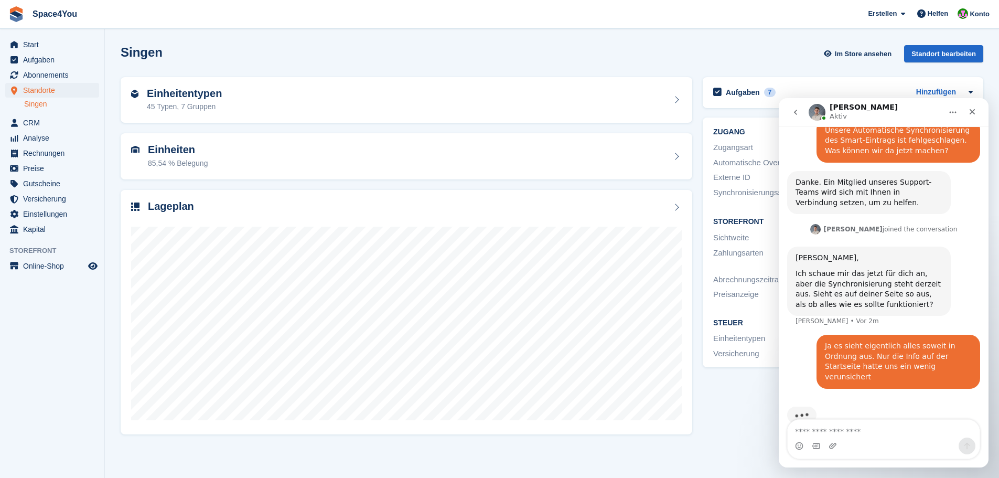
click at [108, 280] on section "Singen Im Store ansehen Standort bearbeiten Einheitentypen 45 Typen, 7 Gruppen …" at bounding box center [552, 239] width 894 height 478
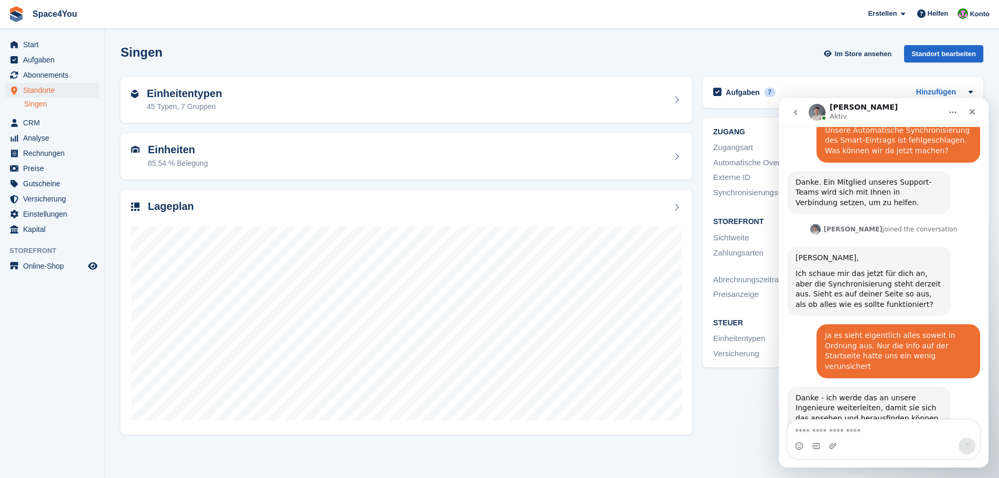
scroll to position [255, 0]
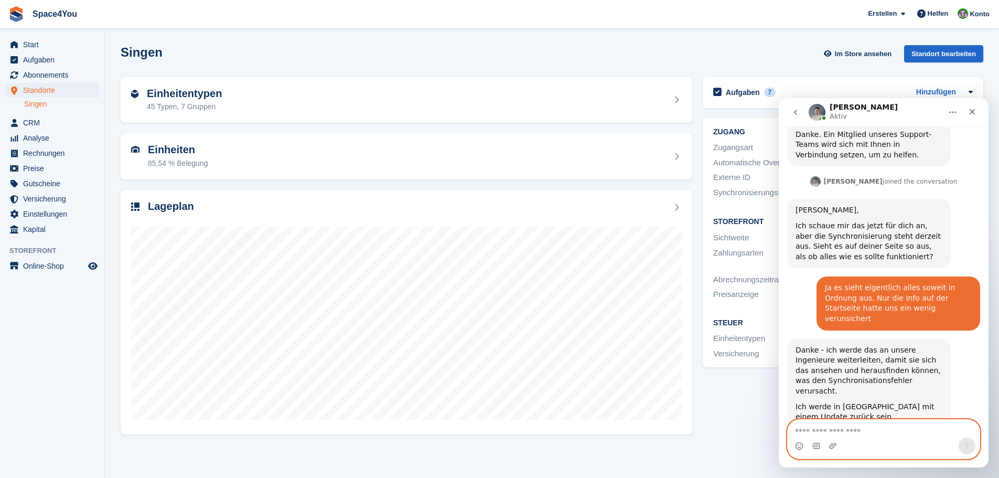
click at [872, 425] on textarea "Nachricht senden..." at bounding box center [884, 429] width 192 height 18
type textarea "**********"
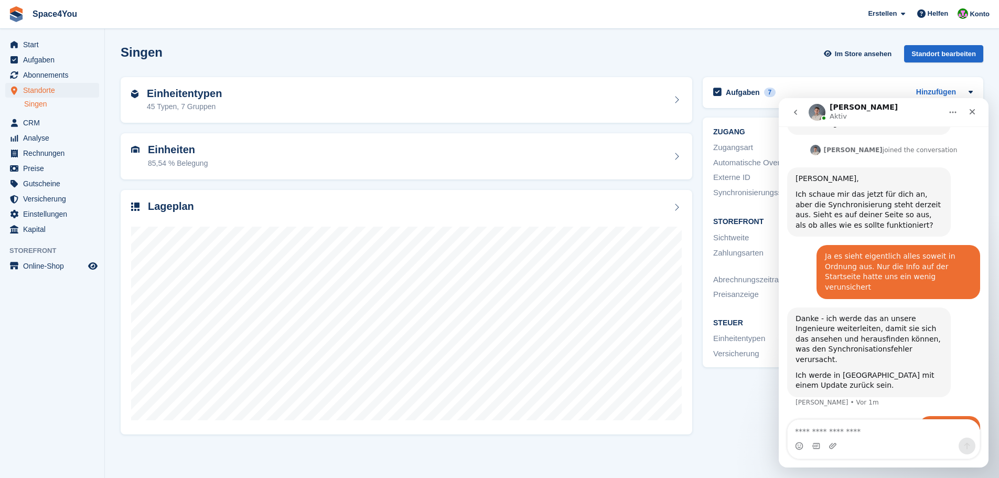
click at [736, 423] on div "Aufgaben 7 Hinzufügen Rechnungen schicken 21 Aug" at bounding box center [843, 255] width 291 height 367
click at [799, 119] on button "go back" at bounding box center [796, 112] width 20 height 20
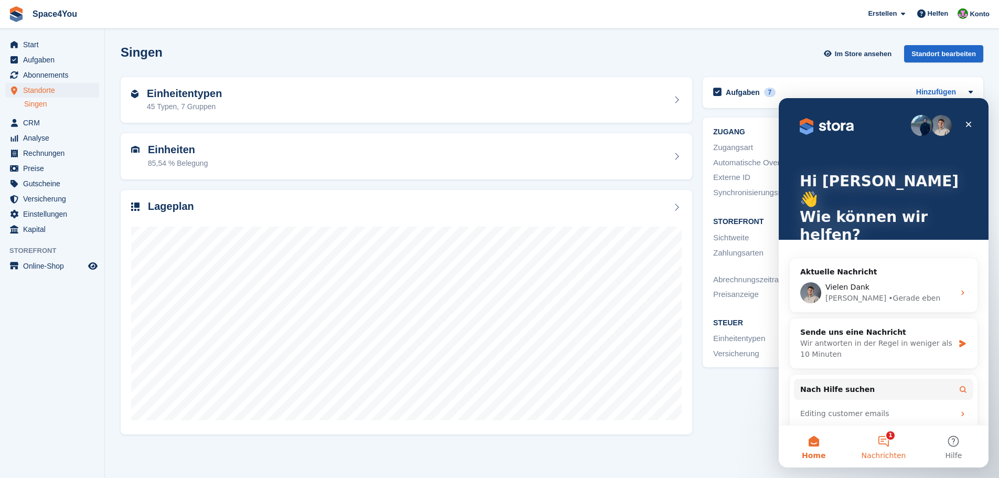
click at [888, 444] on button "1 Nachrichten" at bounding box center [884, 446] width 70 height 42
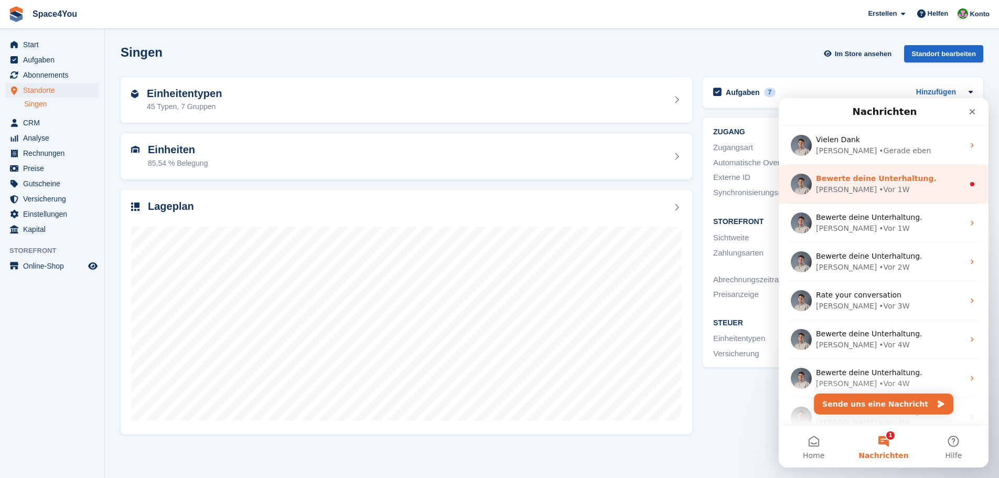
click at [872, 186] on div "Bradley • Vor 1W" at bounding box center [890, 189] width 148 height 11
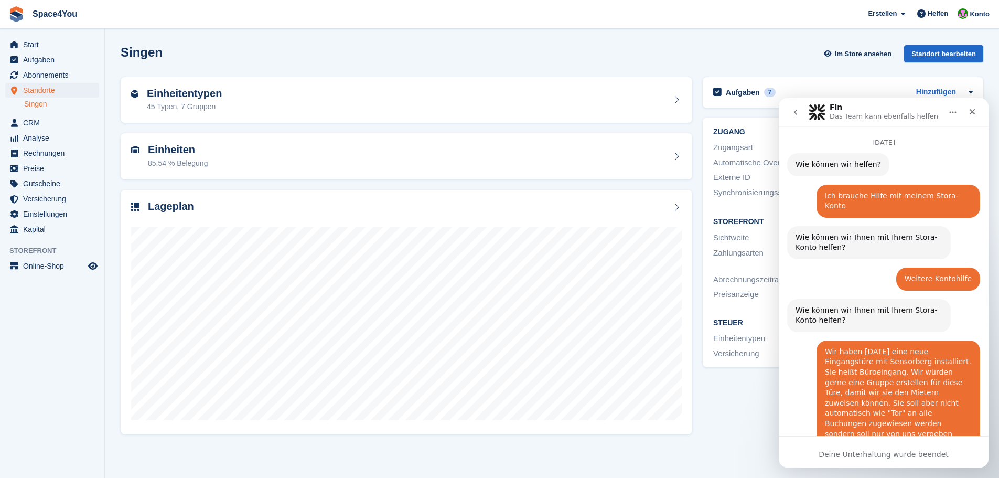
scroll to position [23, 0]
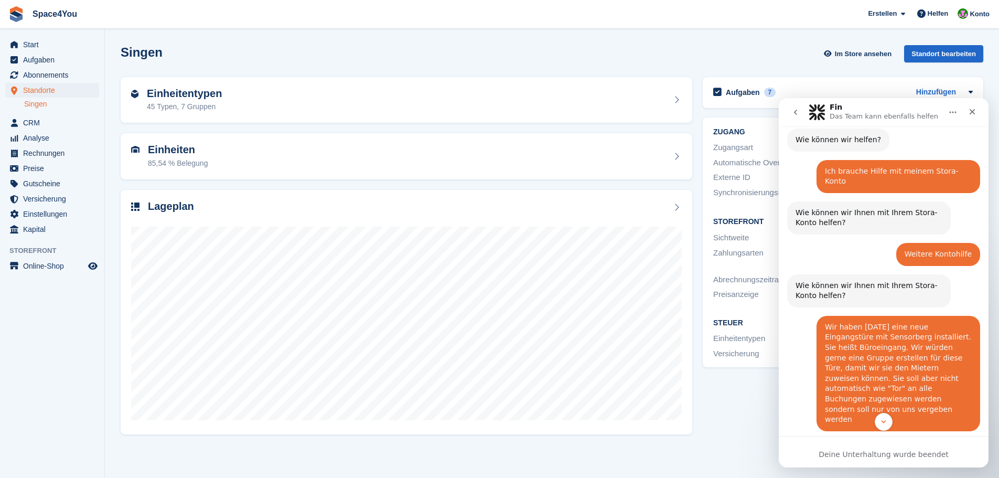
click at [799, 109] on icon "go back" at bounding box center [795, 112] width 8 height 8
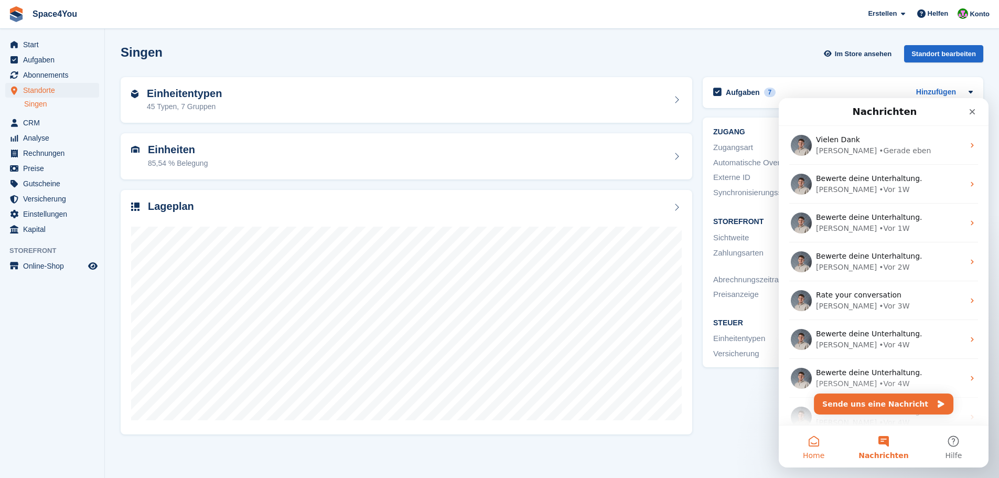
click at [825, 448] on button "Home" at bounding box center [814, 446] width 70 height 42
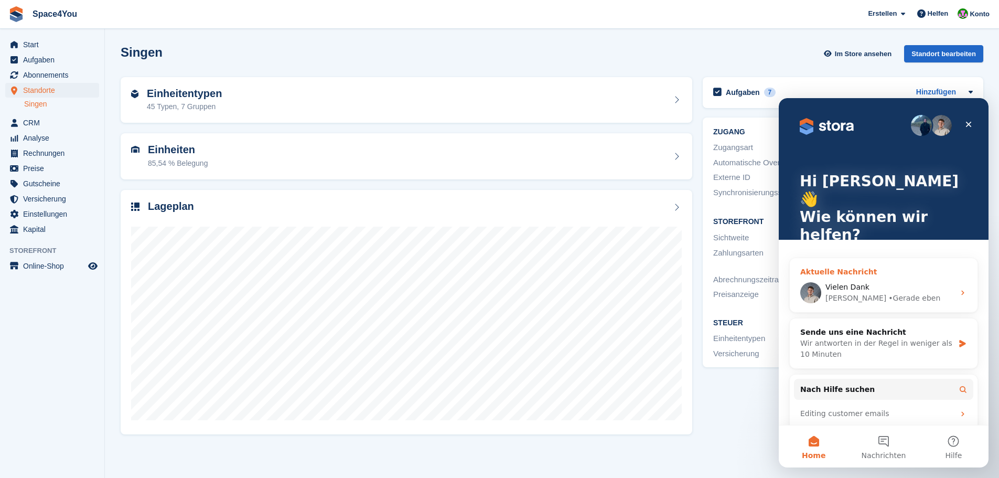
click at [861, 283] on span "Vielen Dank" at bounding box center [847, 287] width 44 height 8
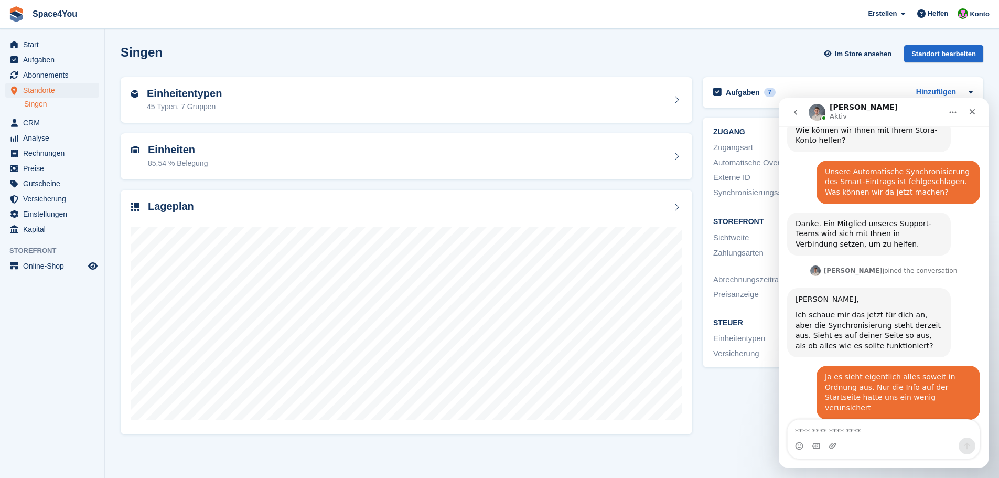
scroll to position [286, 0]
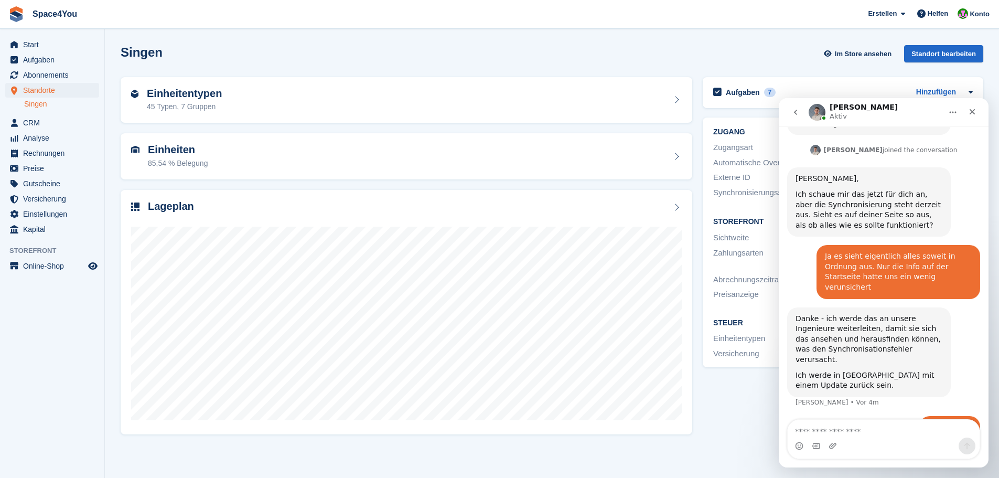
click at [172, 59] on div "Singen Im Store ansehen Standort bearbeiten" at bounding box center [552, 53] width 863 height 17
click at [174, 58] on div "Singen Im Store ansehen Standort bearbeiten" at bounding box center [552, 53] width 863 height 17
click at [240, 67] on div "Singen Im Store ansehen Standort bearbeiten" at bounding box center [551, 56] width 873 height 32
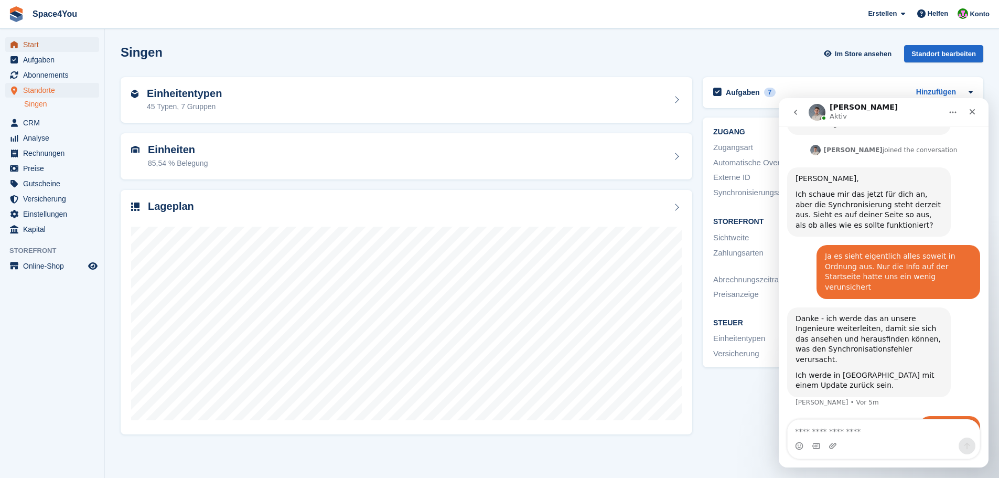
click at [61, 47] on span "Start" at bounding box center [54, 44] width 63 height 15
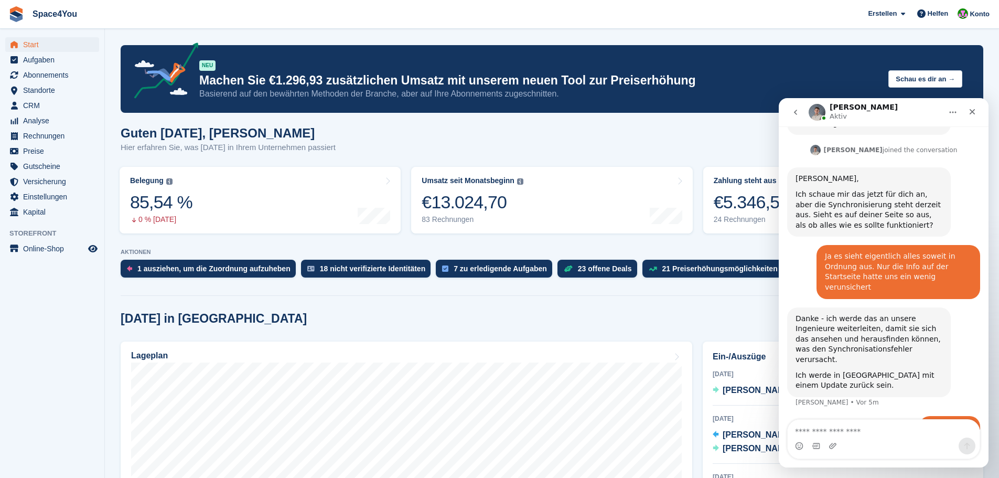
click at [288, 140] on h1 "Guten Morgen, Luca-André" at bounding box center [228, 133] width 215 height 14
click at [348, 138] on div "Guten Morgen, Luca-André Hier erfahren Sie, was heute in Ihrem Unternehmen pass…" at bounding box center [552, 146] width 863 height 40
click at [341, 151] on div "Guten Morgen, Luca-André Hier erfahren Sie, was heute in Ihrem Unternehmen pass…" at bounding box center [552, 146] width 863 height 40
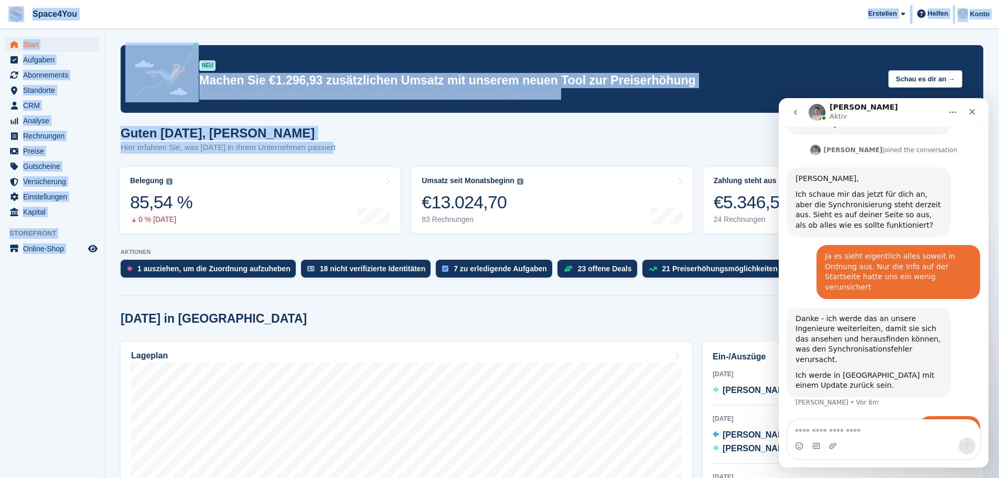
drag, startPoint x: 328, startPoint y: 152, endPoint x: 12, endPoint y: 16, distance: 343.7
click at [155, 9] on span "Space4You Erstellen Abonnement Rechnung Kontakt Deal Rabatt Seite Helfen Chat-S…" at bounding box center [499, 14] width 999 height 28
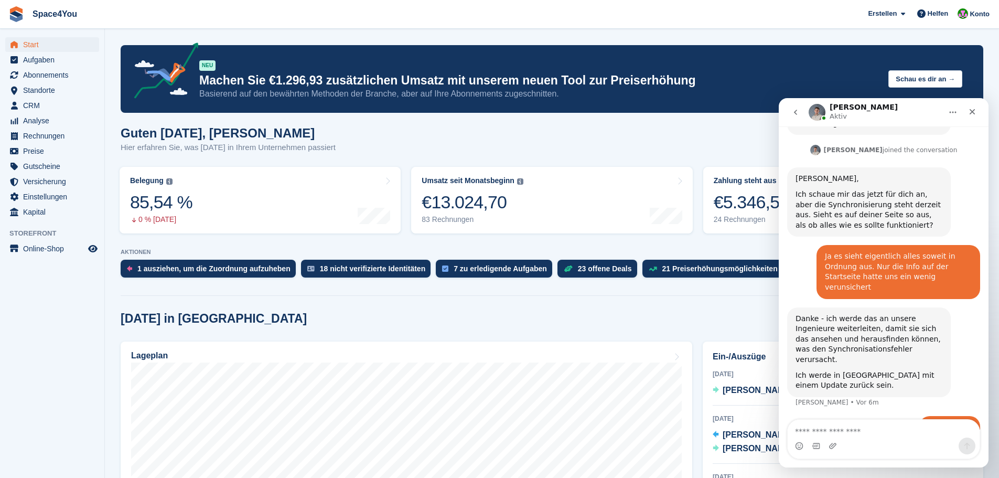
click at [966, 116] on div "Schließen" at bounding box center [972, 111] width 19 height 19
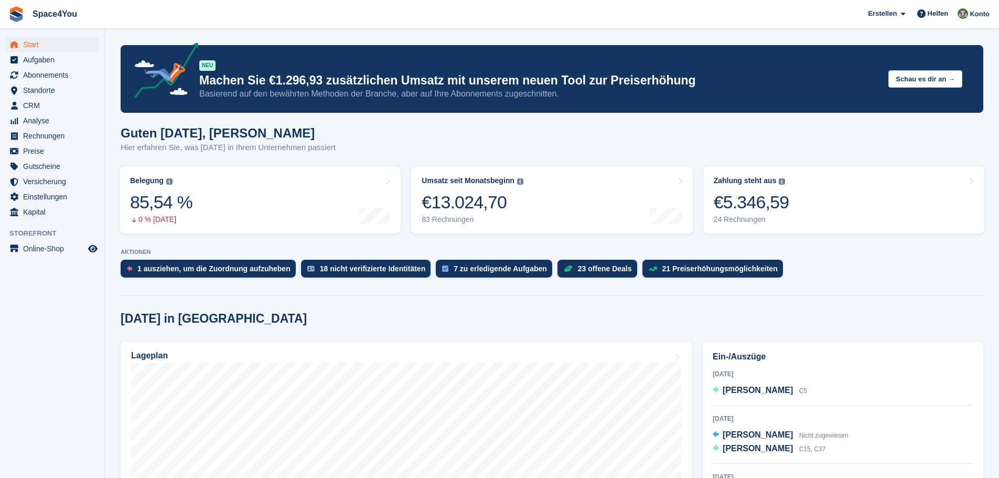
scroll to position [286, 0]
click at [38, 108] on span "CRM" at bounding box center [54, 105] width 63 height 15
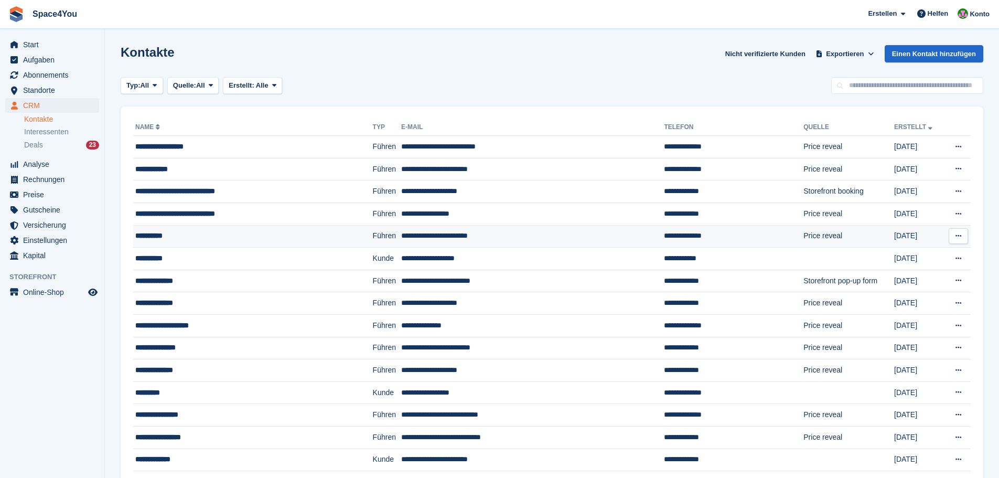
click at [157, 238] on div "**********" at bounding box center [231, 235] width 193 height 11
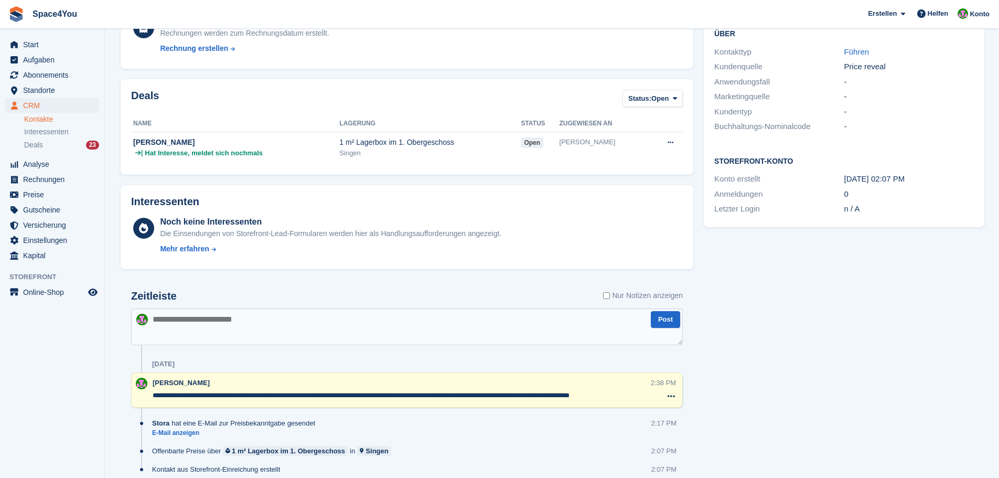
scroll to position [235, 0]
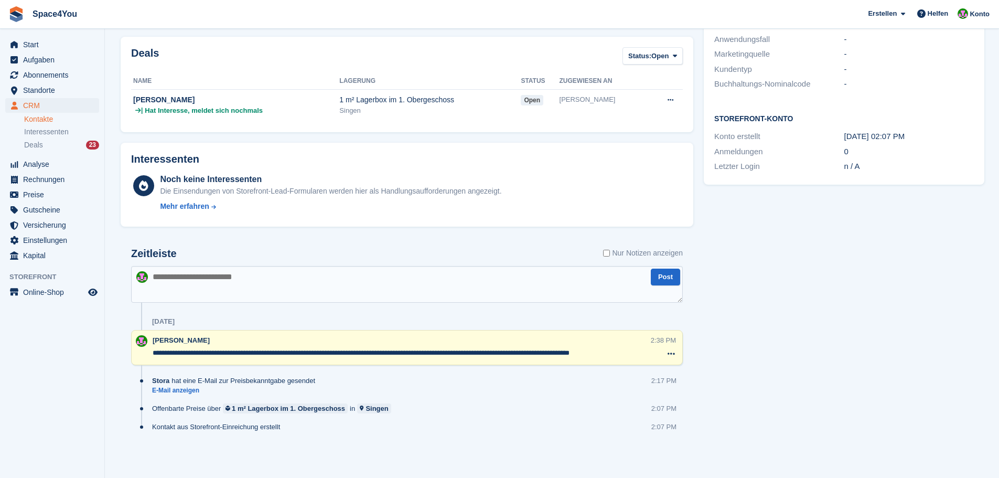
click at [793, 323] on div "Aufgaben 0 Hinzufügen Keine Aufgaben im Zusammenhang mit [PERSON_NAME] Kontaktd…" at bounding box center [844, 152] width 291 height 631
click at [806, 375] on div "Aufgaben 0 Hinzufügen Keine Aufgaben im Zusammenhang mit [PERSON_NAME] Kontaktd…" at bounding box center [844, 152] width 291 height 631
click at [162, 353] on textarea "**********" at bounding box center [402, 353] width 498 height 10
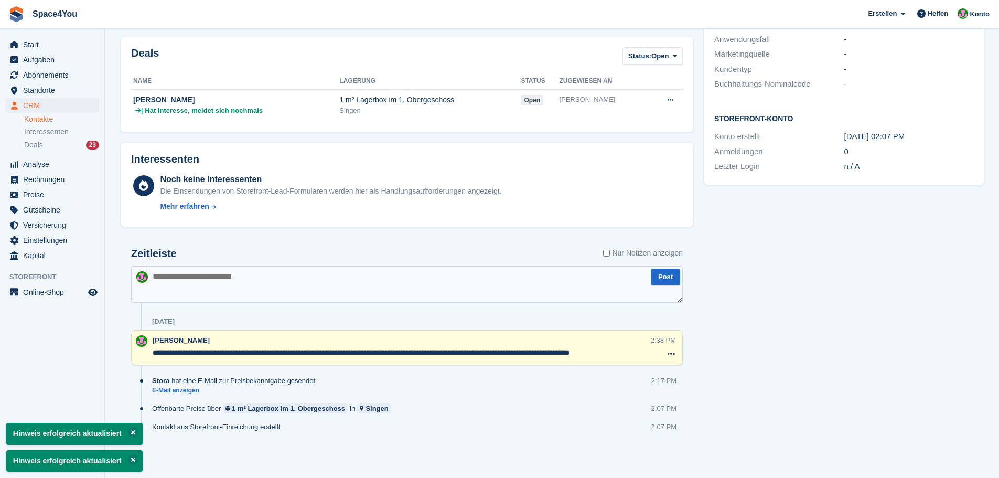
type textarea "**********"
click at [797, 378] on div "Aufgaben 0 Hinzufügen Keine Aufgaben im Zusammenhang mit [PERSON_NAME] Kontaktd…" at bounding box center [844, 152] width 291 height 631
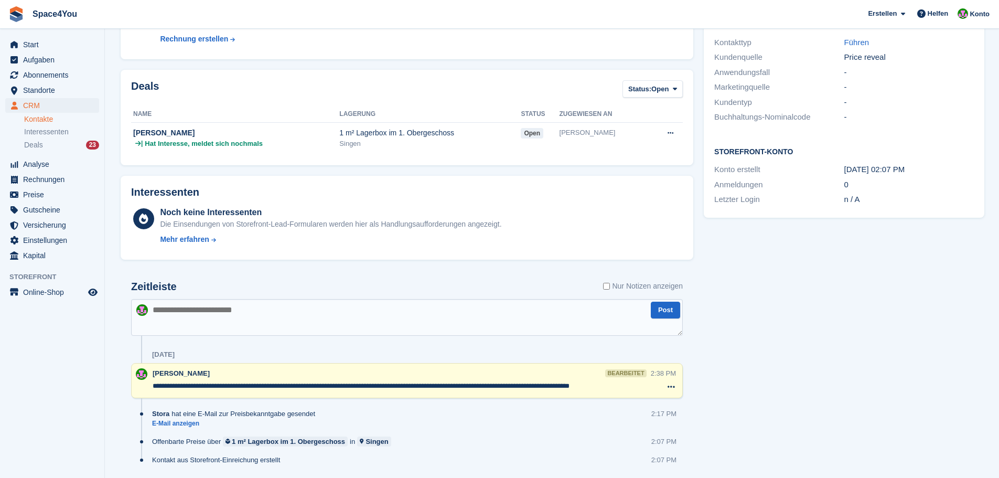
scroll to position [205, 0]
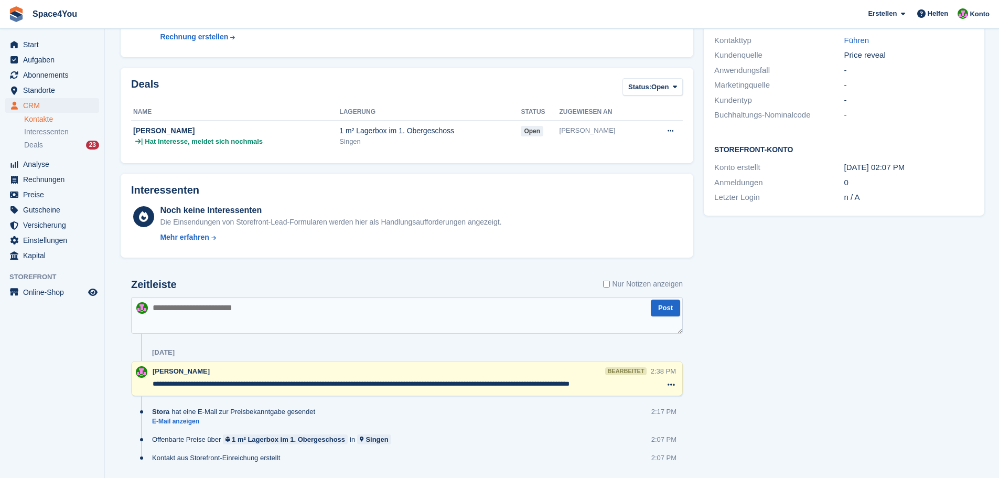
click at [520, 309] on textarea at bounding box center [407, 315] width 552 height 37
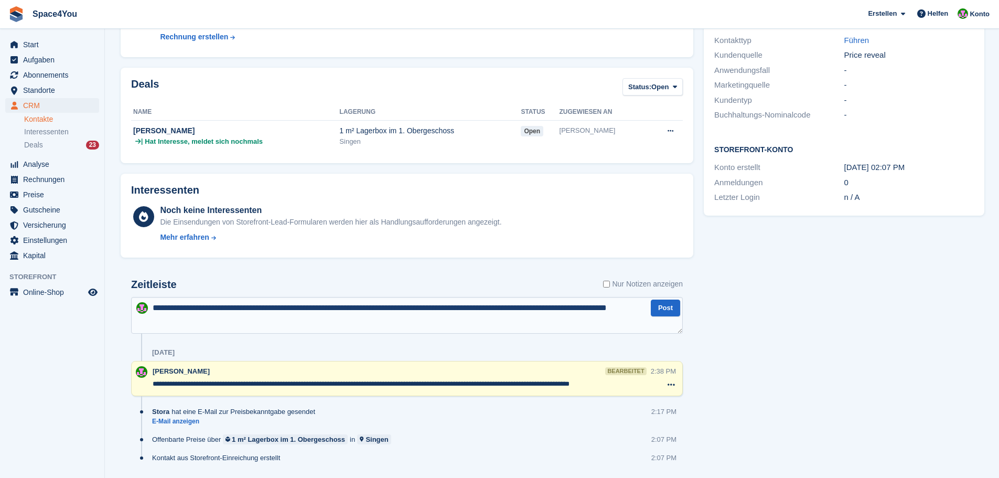
type textarea "**********"
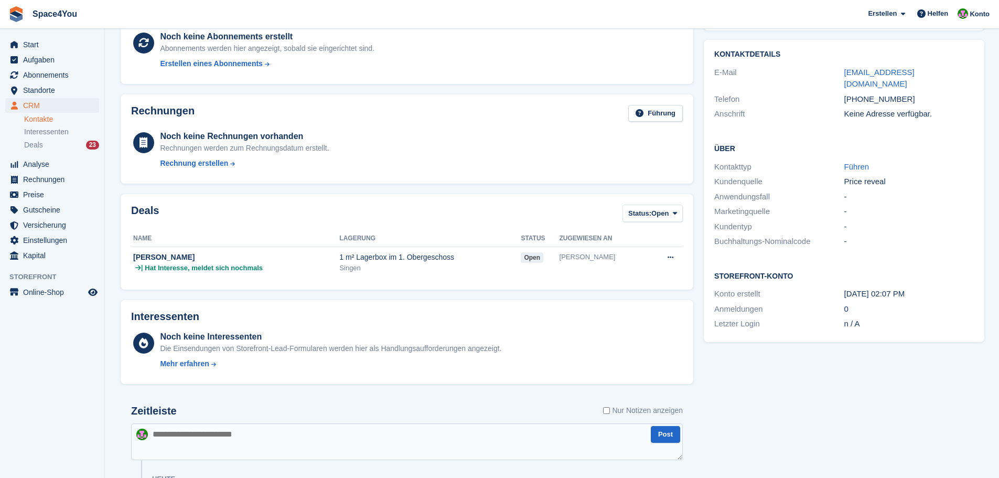
scroll to position [0, 0]
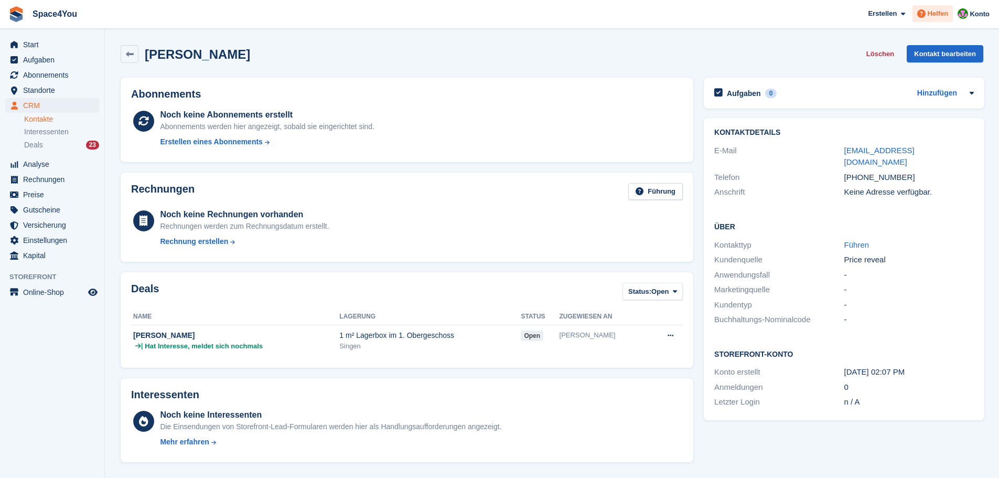
click at [933, 16] on span "Helfen" at bounding box center [938, 13] width 21 height 10
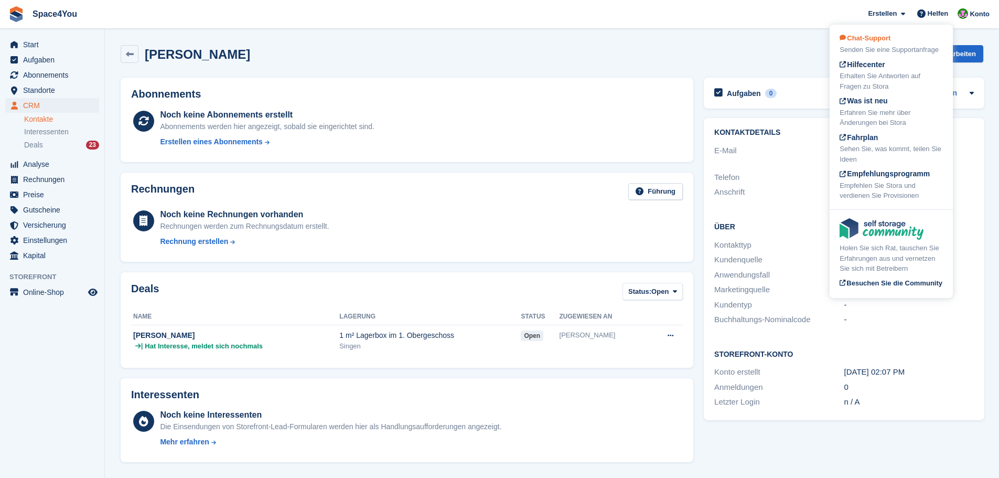
click at [893, 39] on div "Chat-Support Senden Sie eine Supportanfrage" at bounding box center [891, 44] width 103 height 22
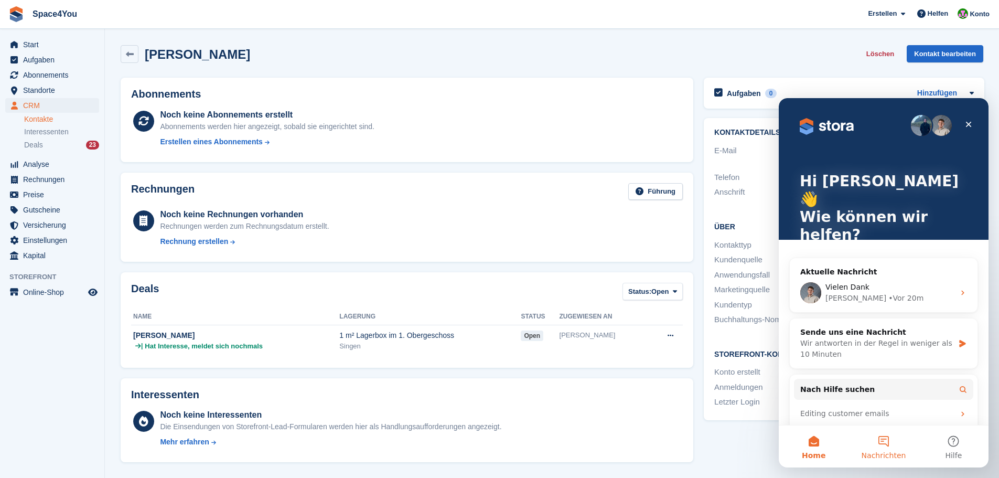
click at [888, 447] on button "Nachrichten" at bounding box center [884, 446] width 70 height 42
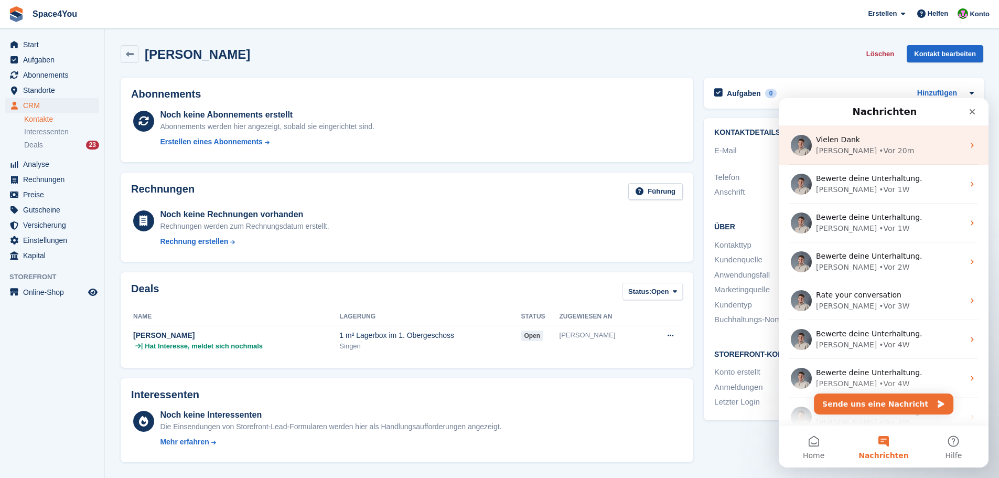
click at [846, 144] on span "Vielen Dank" at bounding box center [838, 139] width 44 height 8
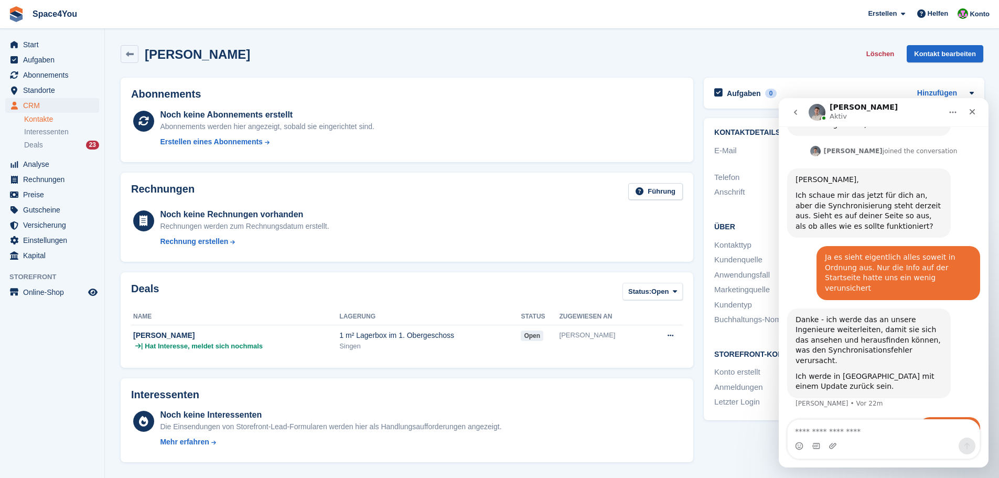
scroll to position [286, 0]
click at [696, 53] on div "Sarah Merz Löschen Kontakt bearbeiten" at bounding box center [552, 54] width 863 height 18
click at [973, 118] on div "Schließen" at bounding box center [972, 111] width 19 height 19
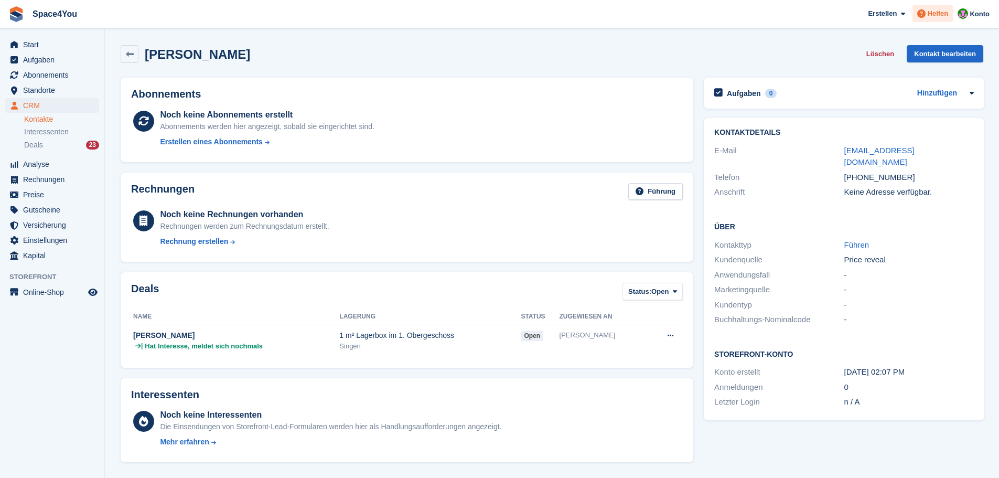
click at [926, 19] on span at bounding box center [921, 13] width 13 height 13
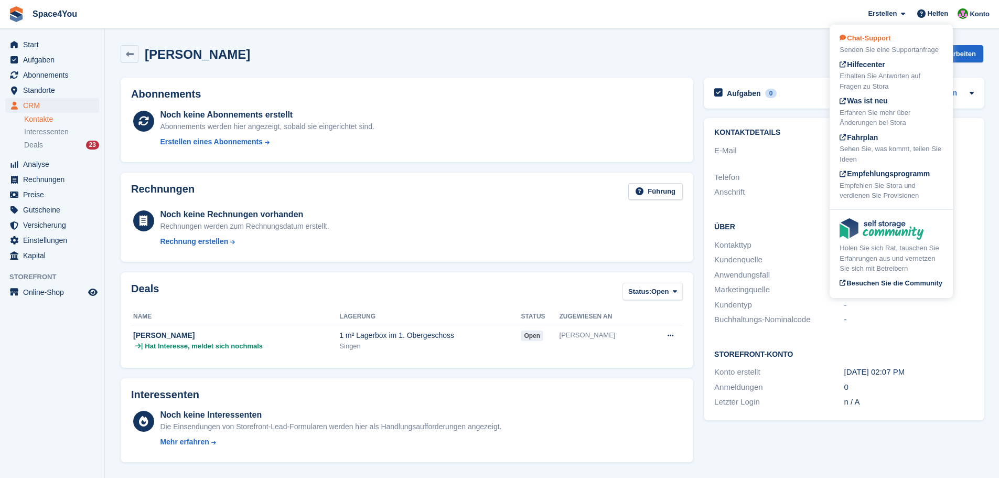
click at [903, 42] on div "Chat-Support Senden Sie eine Supportanfrage" at bounding box center [891, 44] width 103 height 22
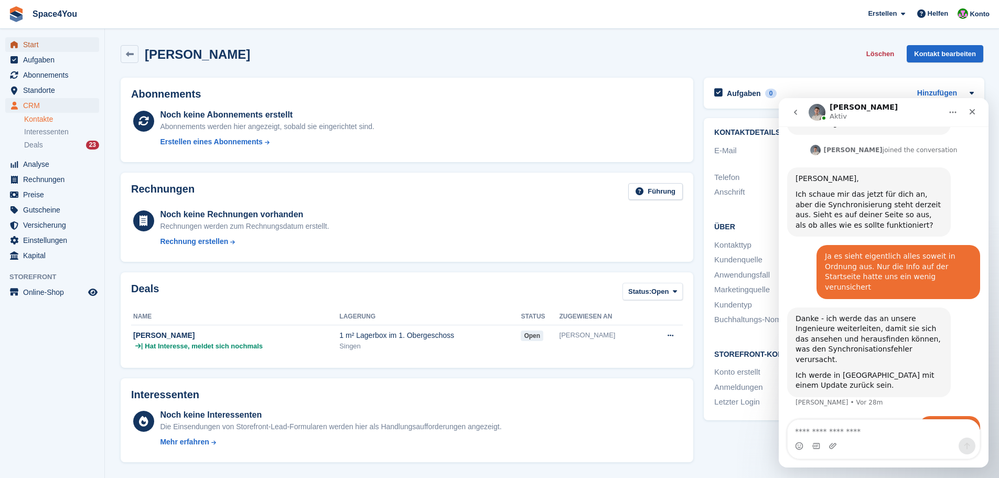
click at [33, 38] on span "Start" at bounding box center [54, 44] width 63 height 15
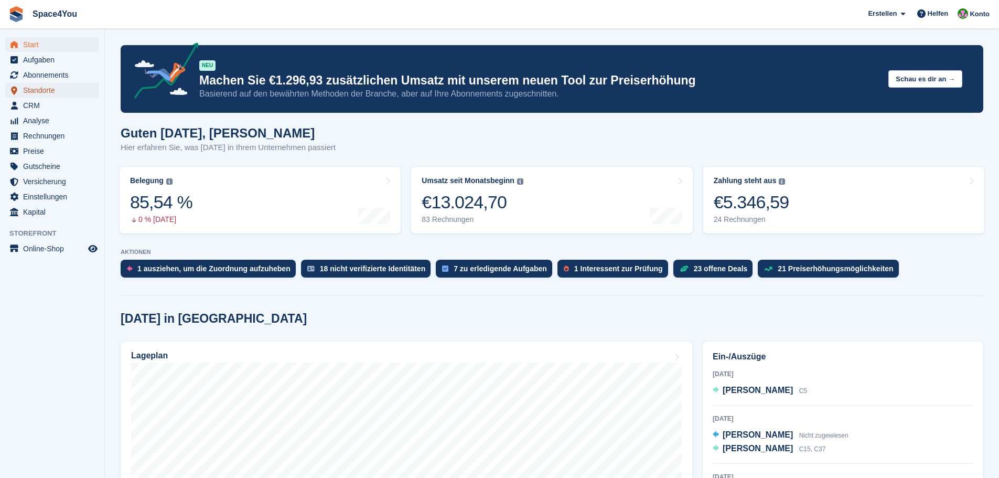
click at [38, 92] on span "Standorte" at bounding box center [54, 90] width 63 height 15
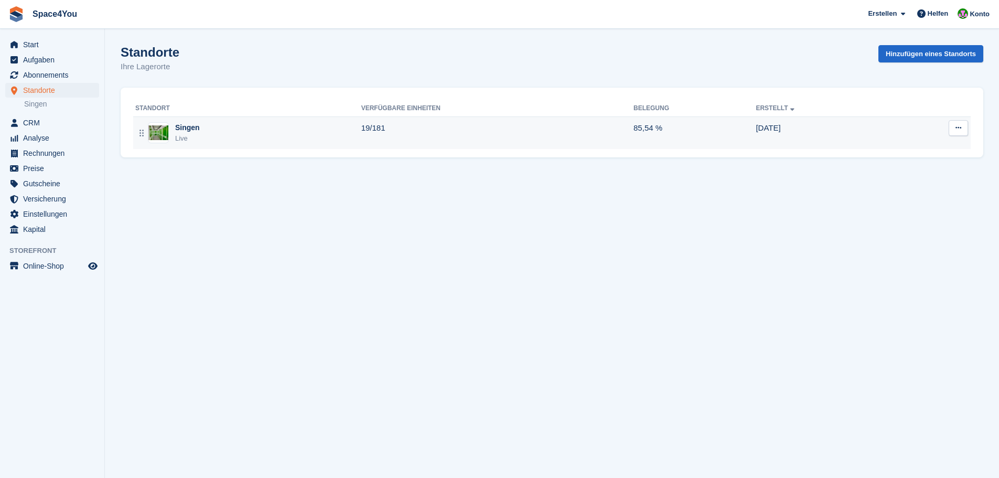
click at [196, 121] on td "Singen Live" at bounding box center [247, 132] width 228 height 33
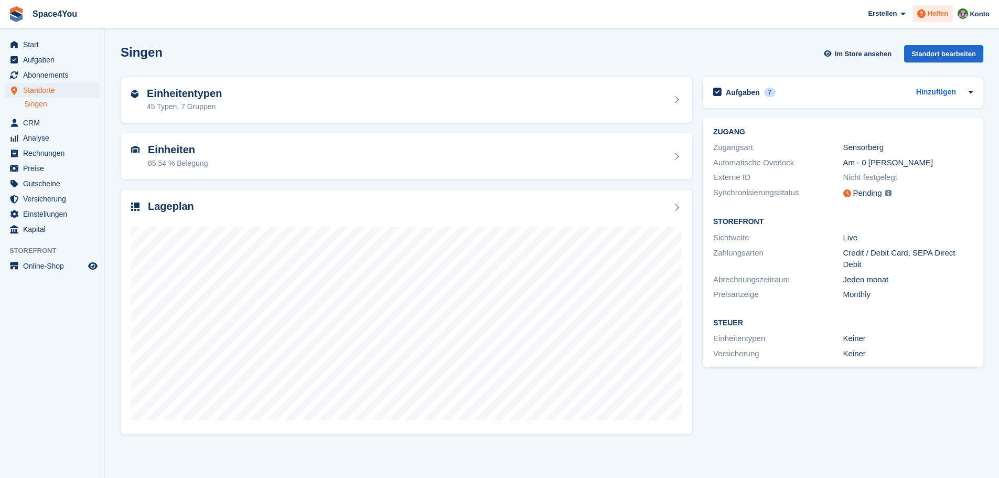
click at [930, 17] on span "Helfen" at bounding box center [938, 13] width 21 height 10
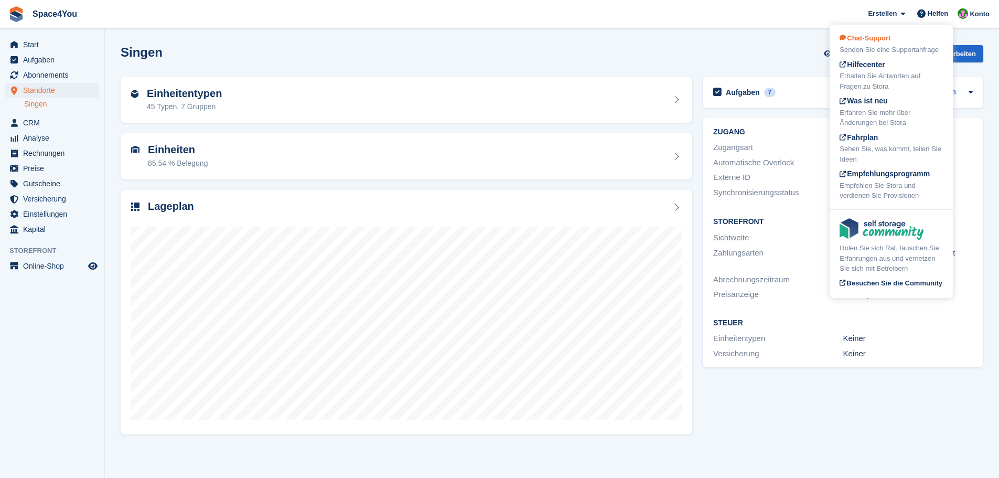
click at [917, 43] on div "Chat-Support Senden Sie eine Supportanfrage" at bounding box center [891, 44] width 103 height 22
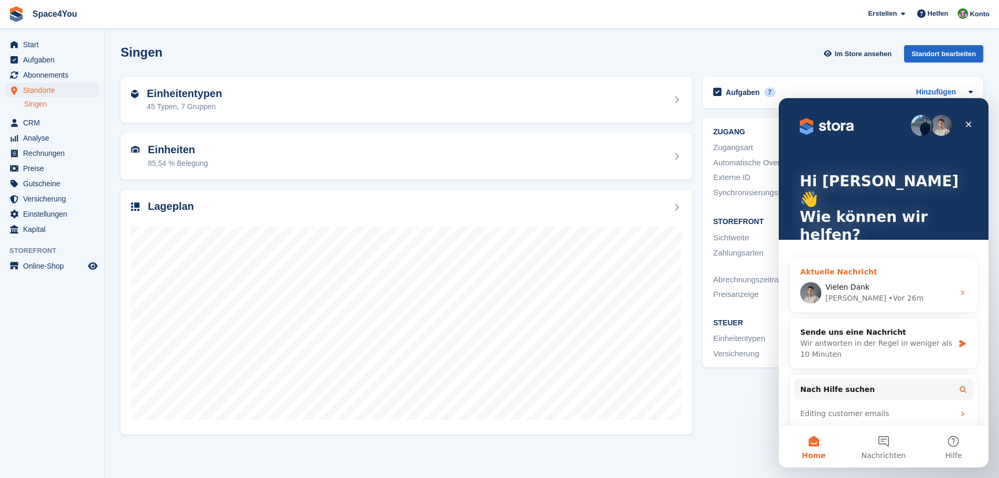
click at [868, 282] on div "Vielen Dank" at bounding box center [889, 287] width 129 height 11
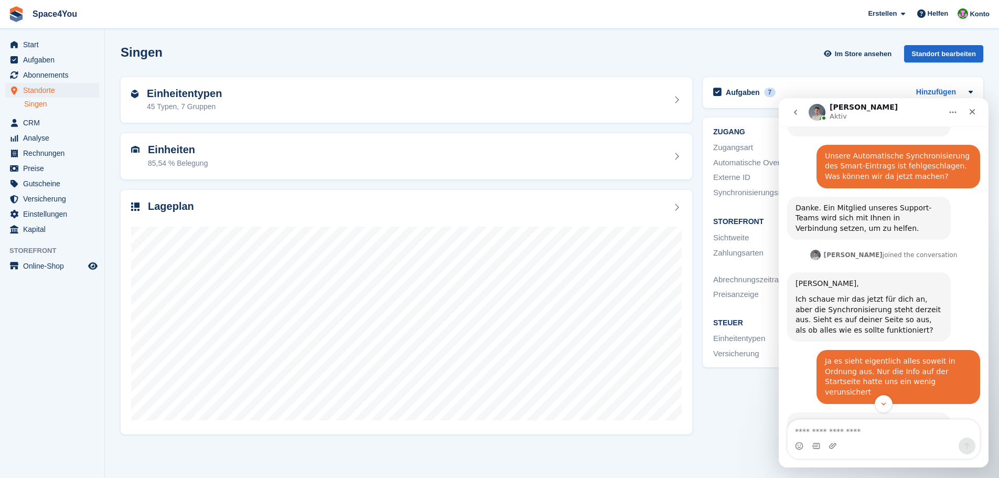
scroll to position [286, 0]
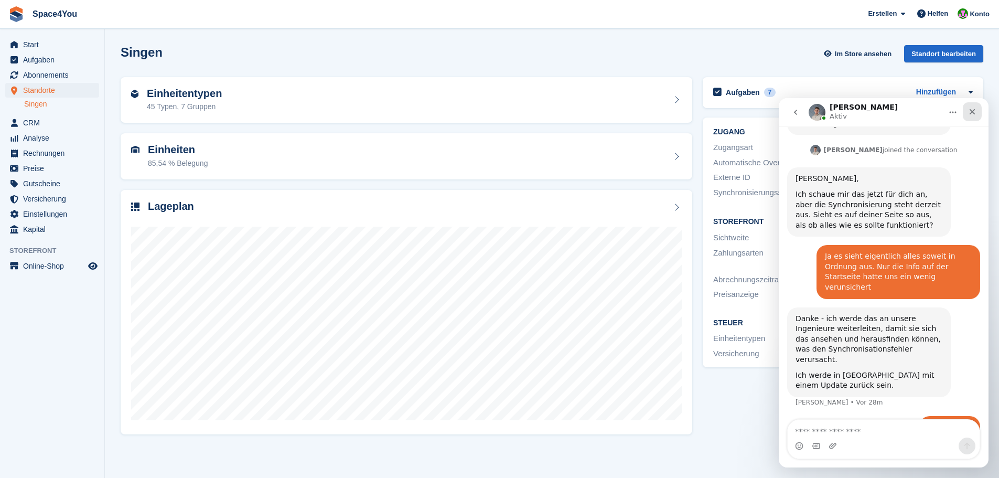
click at [970, 111] on icon "Schließen" at bounding box center [972, 112] width 8 height 8
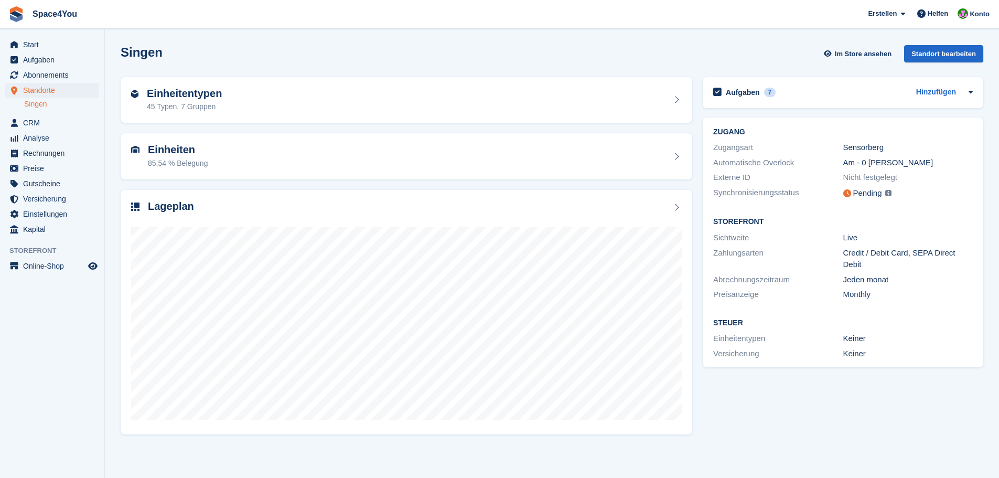
click at [885, 195] on img at bounding box center [888, 193] width 6 height 6
click at [886, 195] on img at bounding box center [888, 193] width 6 height 6
click at [870, 197] on div "Pending" at bounding box center [867, 193] width 29 height 12
click at [887, 195] on img at bounding box center [888, 193] width 6 height 6
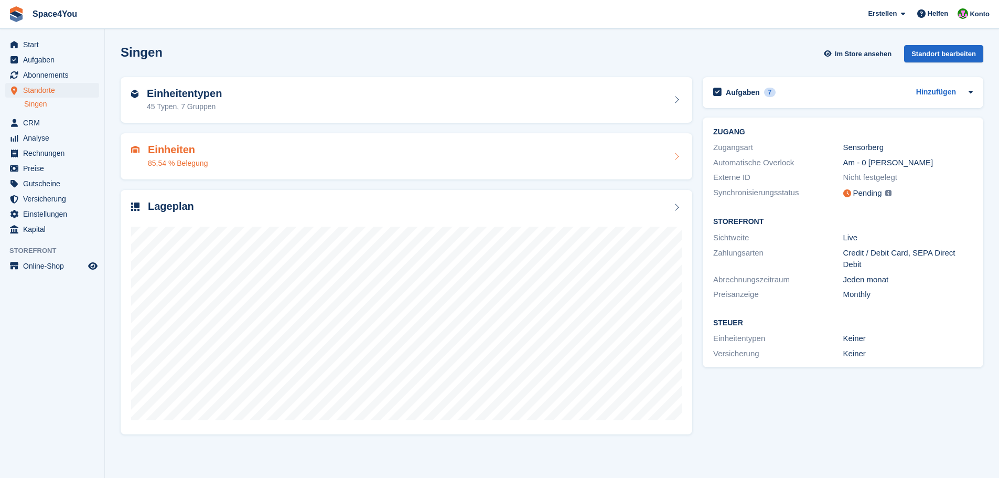
click at [475, 159] on div "Einheiten 85,54 % Belegung" at bounding box center [406, 156] width 551 height 25
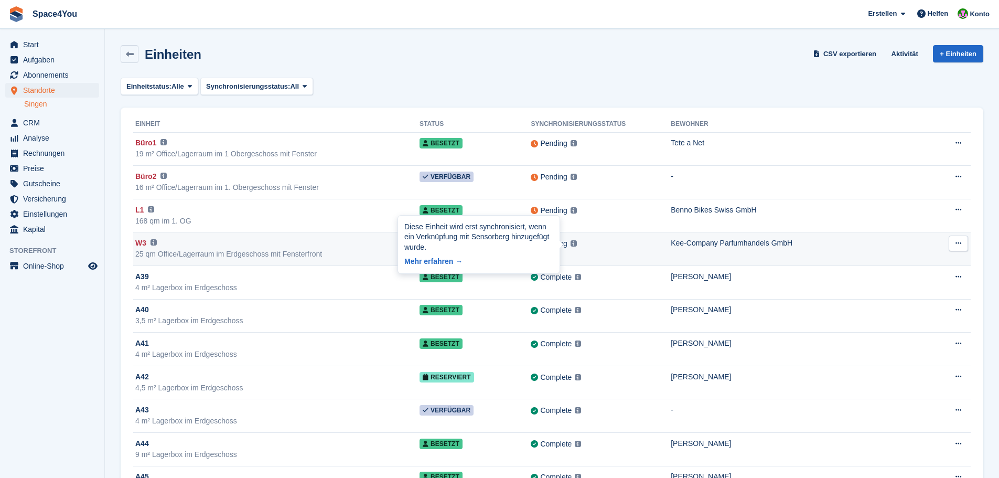
click at [559, 244] on div "Diese Einheit wird erst synchronisiert, wenn ein Verknüpfung mit Sensorberg hin…" at bounding box center [479, 245] width 162 height 58
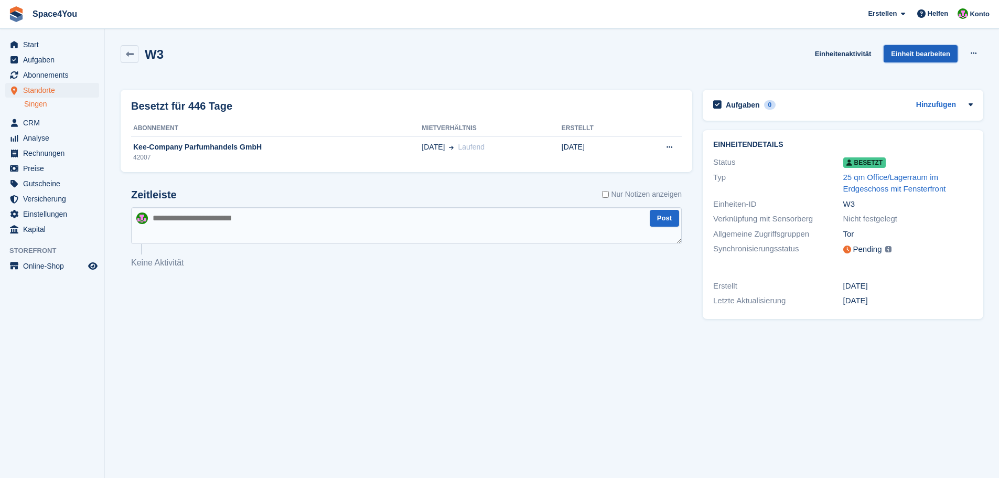
click at [923, 59] on link "Einheit bearbeiten" at bounding box center [921, 53] width 74 height 17
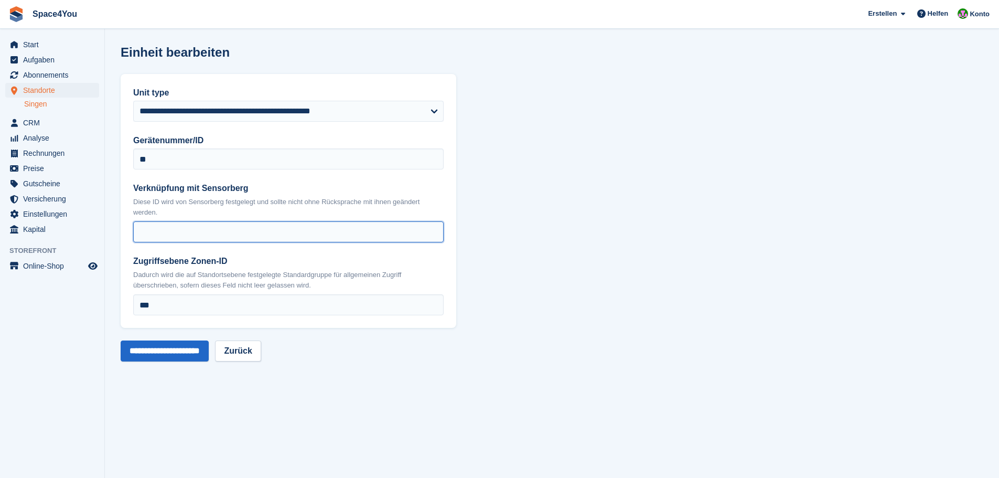
click at [299, 229] on input "Verknüpfung mit Sensorberg" at bounding box center [288, 231] width 310 height 21
type input "**"
click at [163, 345] on input "**********" at bounding box center [165, 350] width 88 height 21
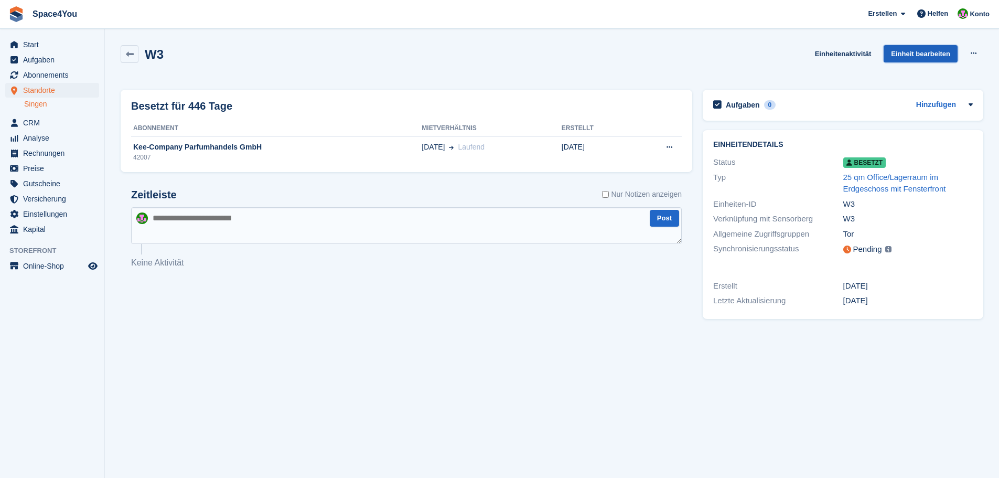
click at [928, 55] on link "Einheit bearbeiten" at bounding box center [921, 53] width 74 height 17
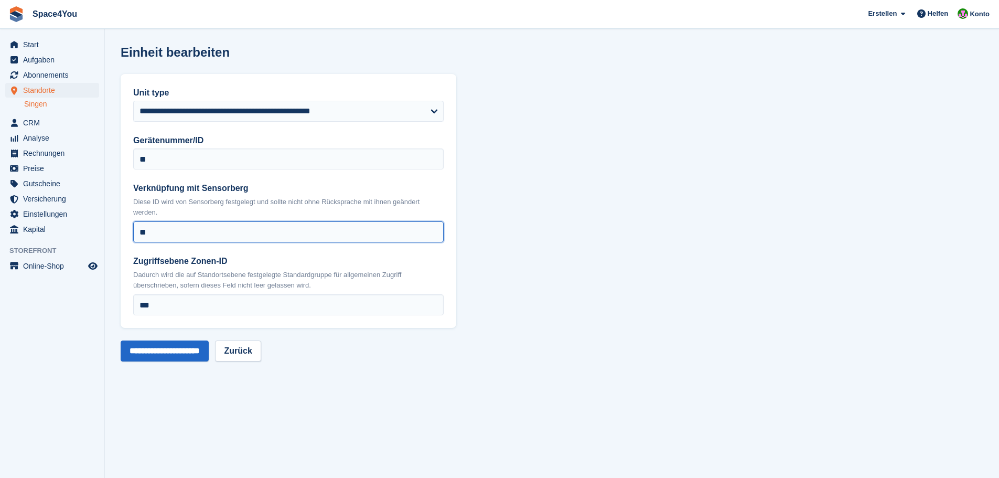
click at [244, 228] on input "**" at bounding box center [288, 231] width 310 height 21
click at [161, 353] on input "**********" at bounding box center [165, 350] width 88 height 21
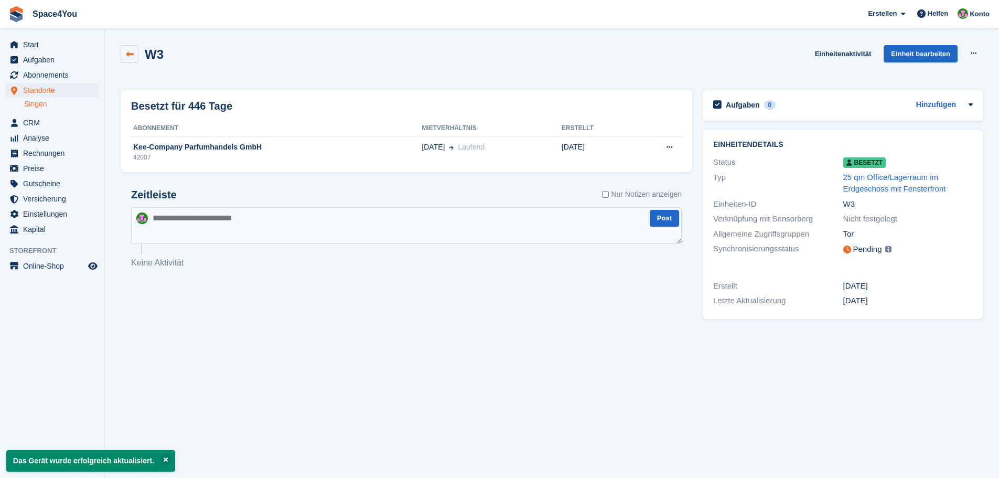
click at [131, 53] on icon at bounding box center [130, 54] width 8 height 8
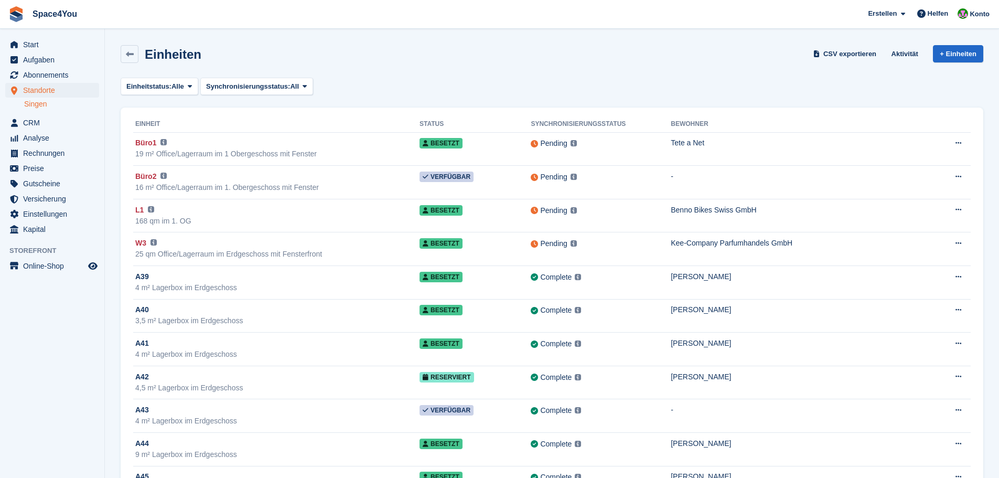
click at [463, 80] on div "Einheitstatus: Alle Alle Available Reserved Occupied Overlocked Repossessed Una…" at bounding box center [552, 86] width 863 height 17
click at [50, 117] on span "CRM" at bounding box center [54, 122] width 63 height 15
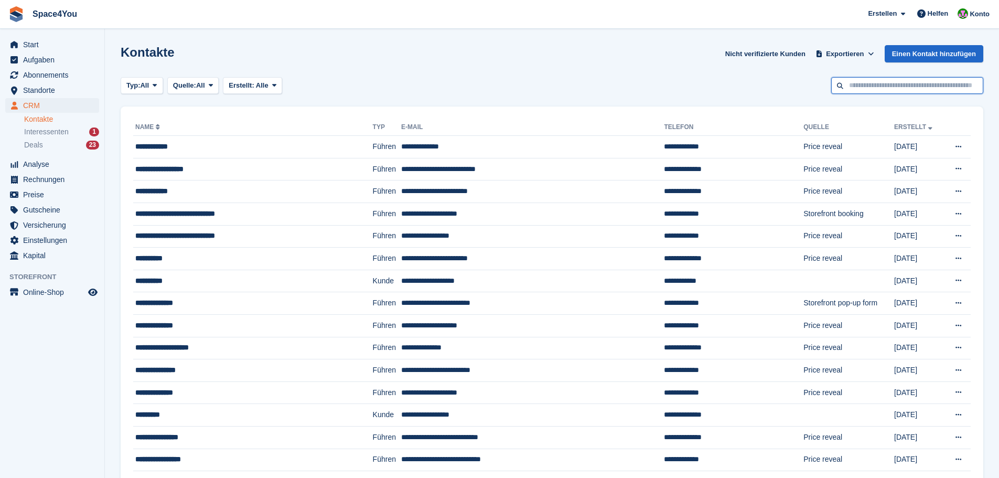
click at [863, 81] on input "text" at bounding box center [907, 85] width 152 height 17
type input "**********"
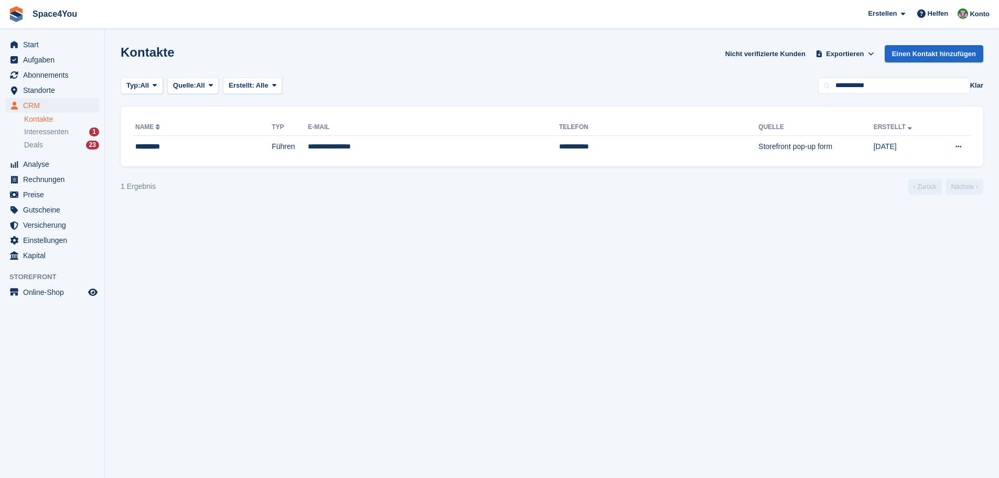
click at [292, 302] on section "Kontakte Nicht verifizierte Kunden Exportieren Exportieren Kontakte Exportieren…" at bounding box center [552, 239] width 894 height 478
click at [63, 48] on span "Start" at bounding box center [54, 44] width 63 height 15
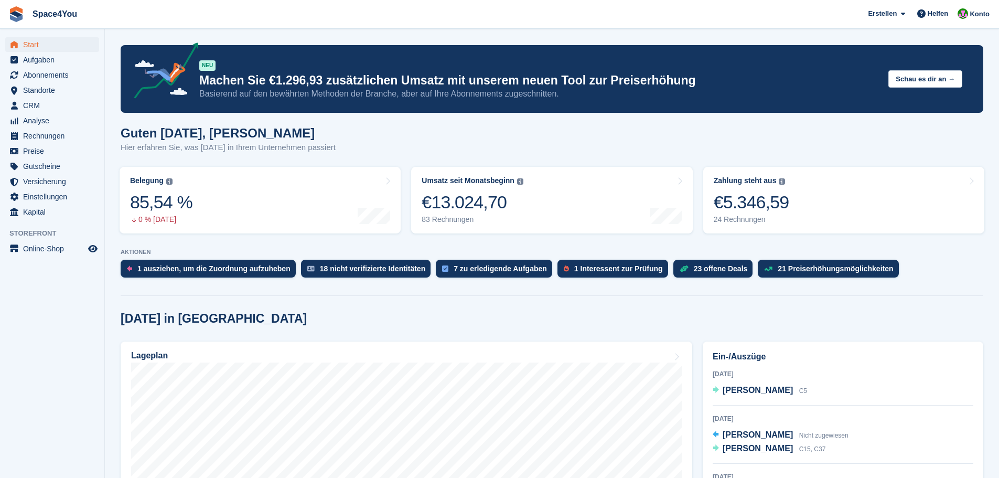
click at [135, 135] on div "Guten [DATE], [PERSON_NAME] Hier erfahren Sie, was [DATE] in Ihrem Unternehmen …" at bounding box center [552, 146] width 863 height 40
click at [130, 132] on h1 "Guten [DATE], [PERSON_NAME]" at bounding box center [228, 133] width 215 height 14
click at [130, 132] on h1 "Guten Morgen, Luca-André" at bounding box center [228, 133] width 215 height 14
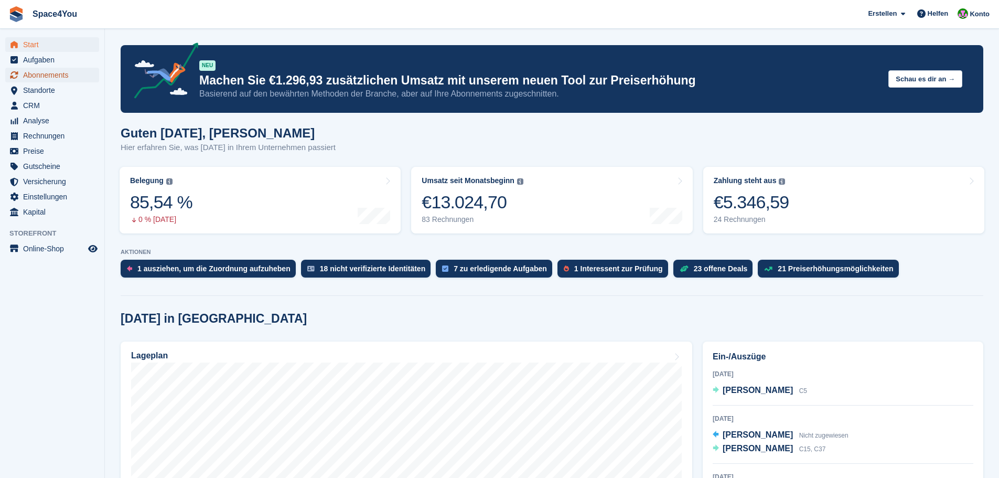
click at [63, 78] on span "Abonnements" at bounding box center [54, 75] width 63 height 15
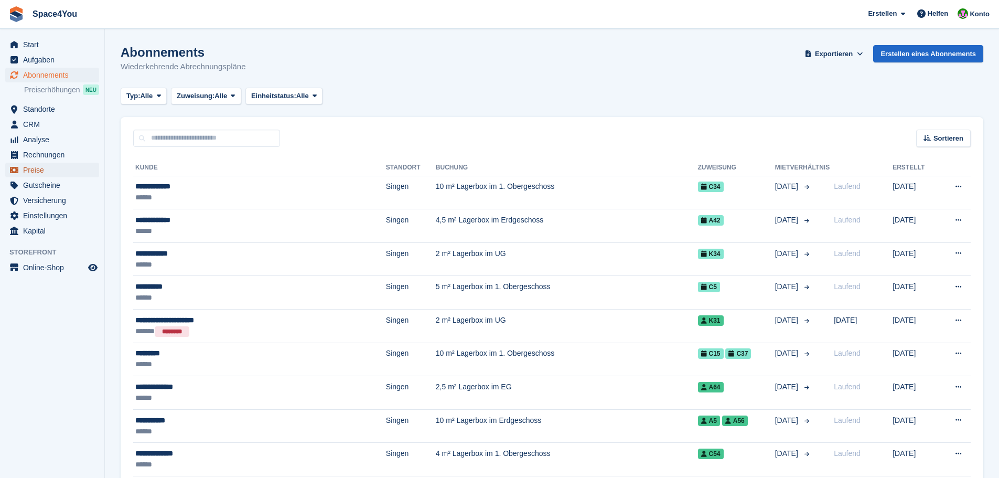
click at [33, 172] on span "Preise" at bounding box center [54, 170] width 63 height 15
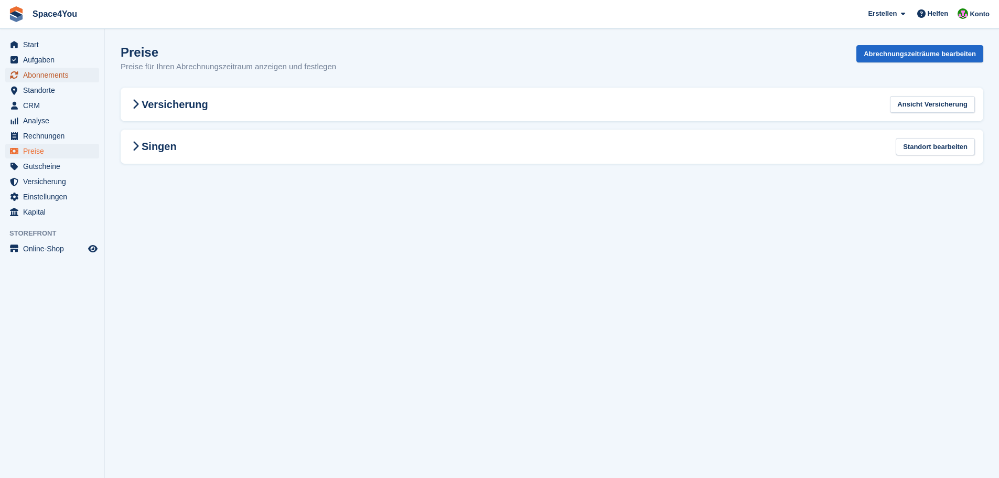
click at [57, 81] on span "Abonnements" at bounding box center [54, 75] width 63 height 15
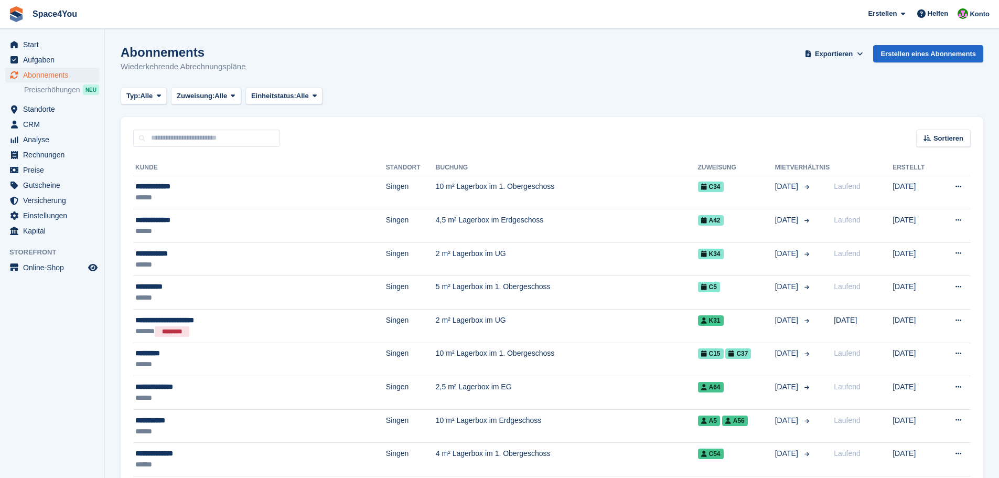
drag, startPoint x: 254, startPoint y: 66, endPoint x: 121, endPoint y: 44, distance: 135.1
click at [121, 45] on div "Abonnements Wiederkehrende Abrechnungspläne Exportieren Exportieren Abonnements…" at bounding box center [552, 65] width 863 height 40
click at [121, 45] on h1 "Abonnements" at bounding box center [183, 52] width 125 height 14
click at [374, 64] on div "Abonnements Wiederkehrende Abrechnungspläne Exportieren Exportieren Abonnements…" at bounding box center [552, 65] width 863 height 40
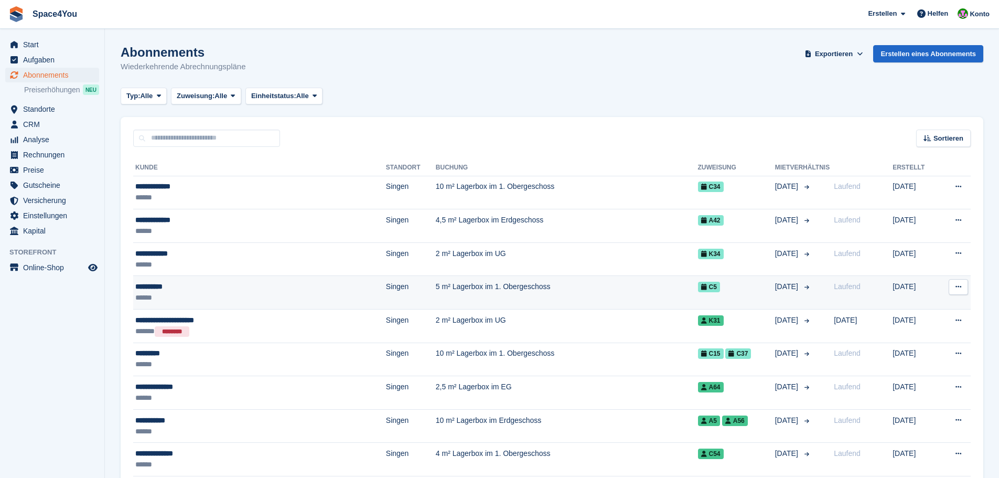
click at [169, 286] on div "**********" at bounding box center [221, 286] width 173 height 11
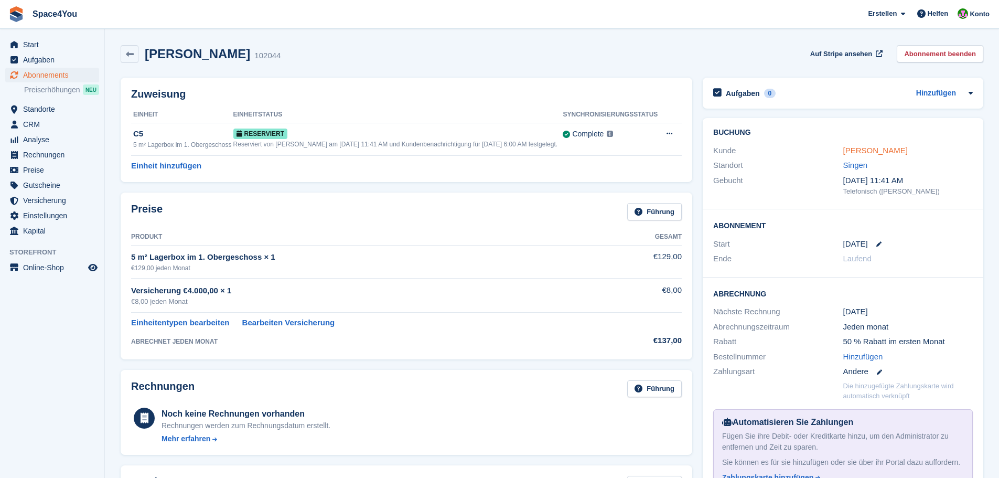
click at [852, 150] on link "Ayoze Leon" at bounding box center [875, 150] width 65 height 9
click at [861, 154] on link "Ayoze Leon" at bounding box center [875, 150] width 65 height 9
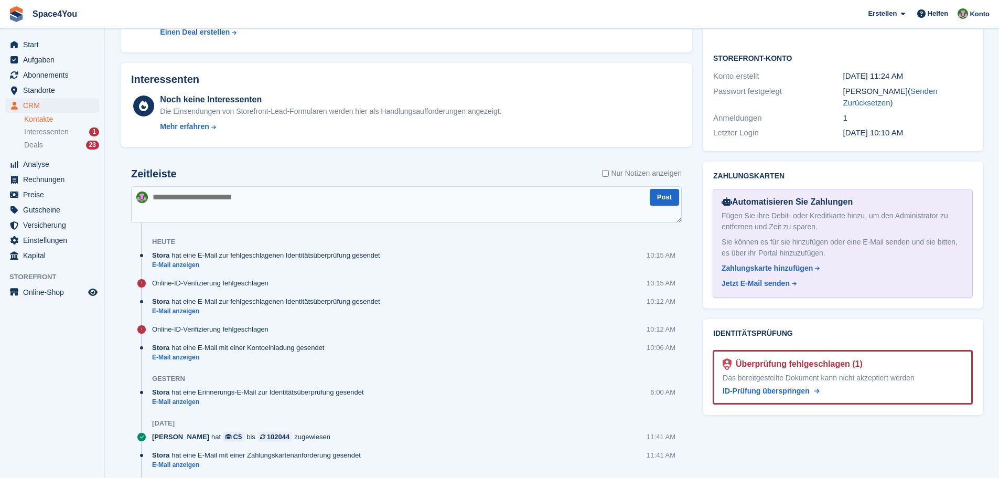
scroll to position [420, 0]
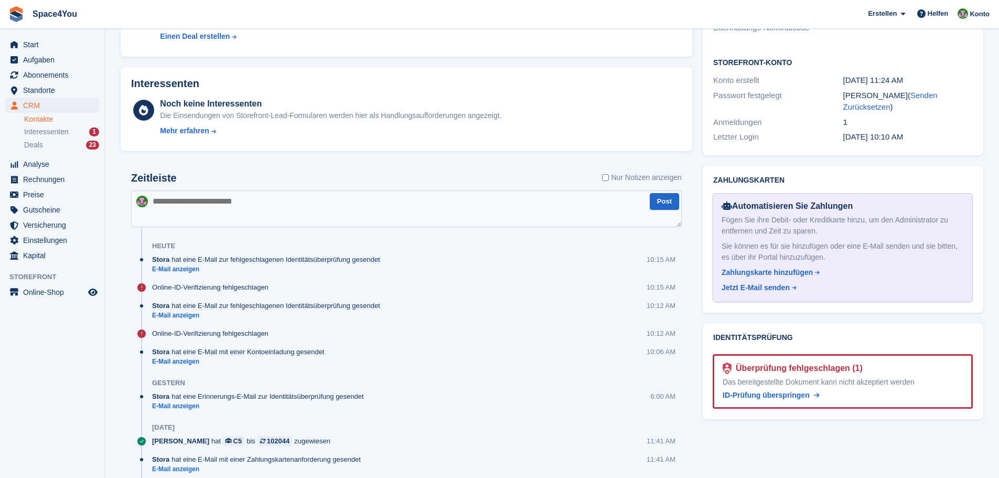
click at [202, 215] on textarea at bounding box center [406, 208] width 551 height 37
click at [398, 202] on textarea "**********" at bounding box center [406, 208] width 551 height 37
click at [624, 208] on textarea "**********" at bounding box center [406, 208] width 551 height 37
type textarea "**********"
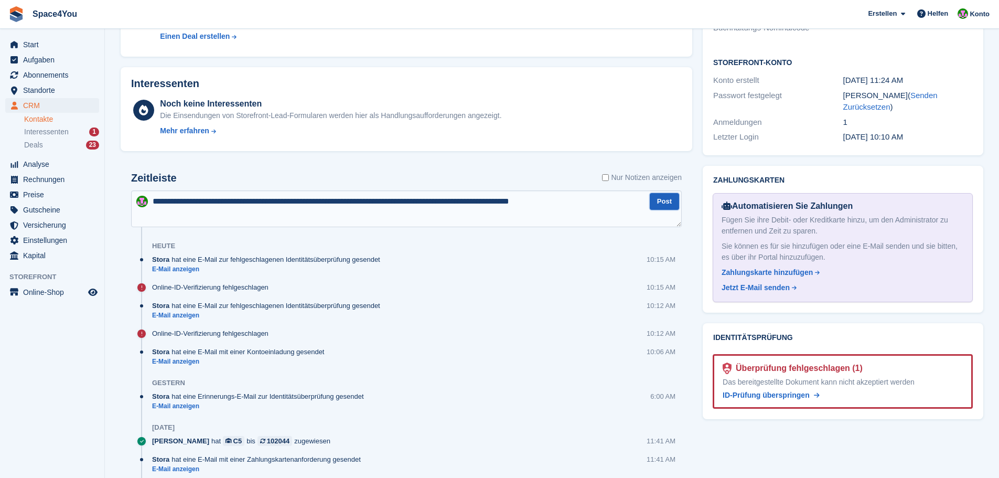
click at [667, 205] on button "Post" at bounding box center [664, 201] width 29 height 17
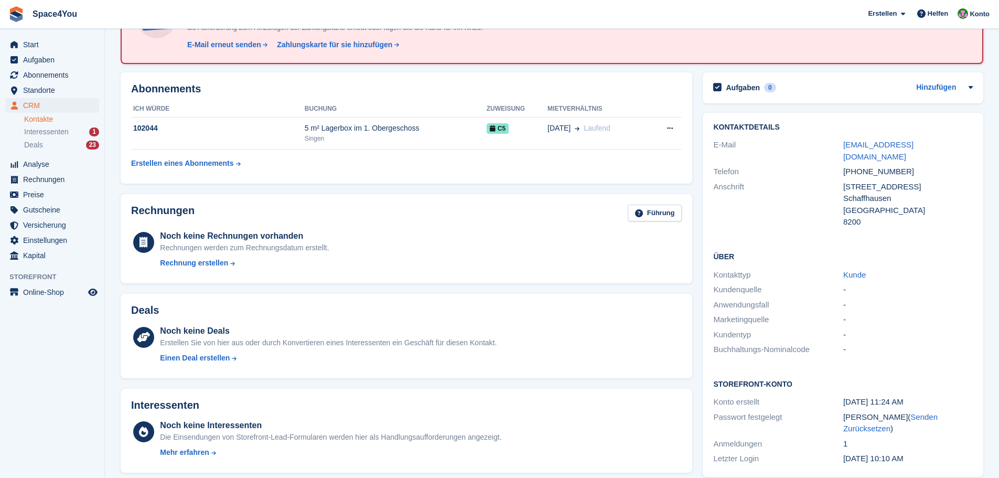
scroll to position [0, 0]
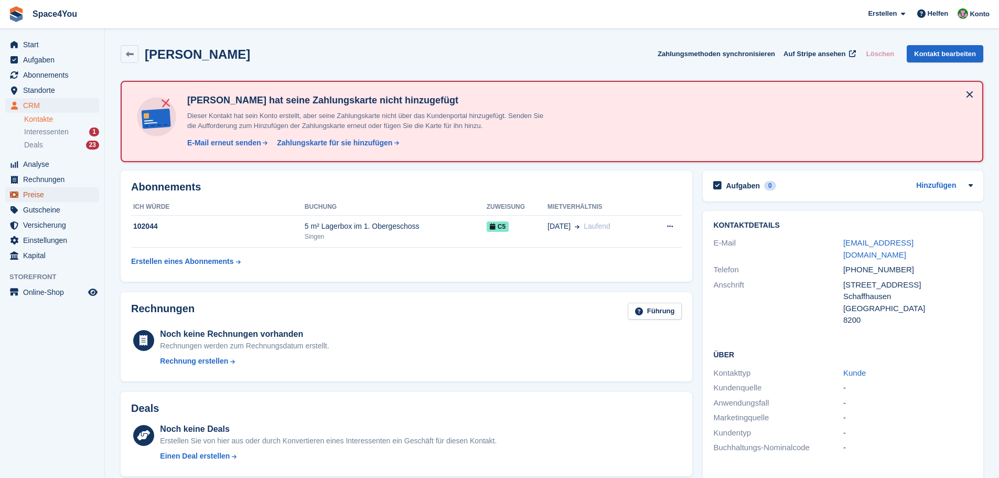
click at [39, 192] on span "Preise" at bounding box center [54, 194] width 63 height 15
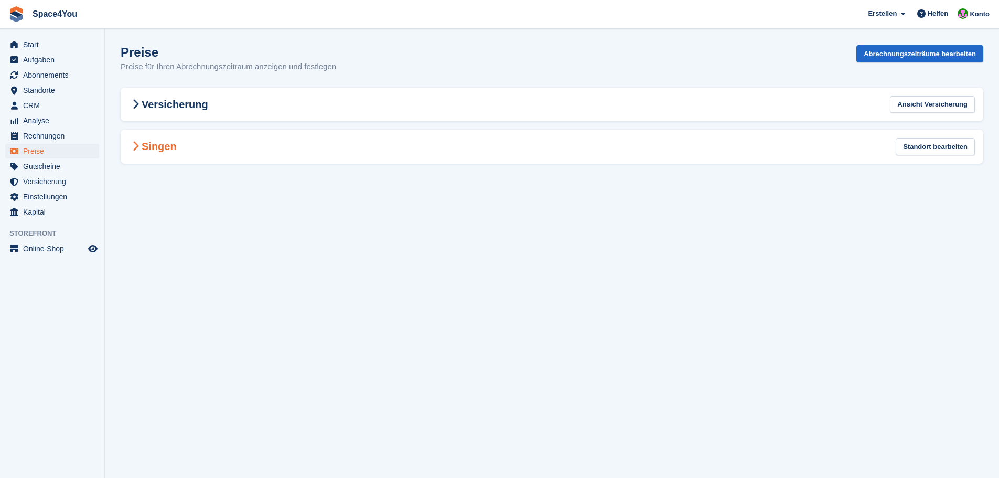
click at [174, 140] on h2 "Singen" at bounding box center [153, 146] width 48 height 13
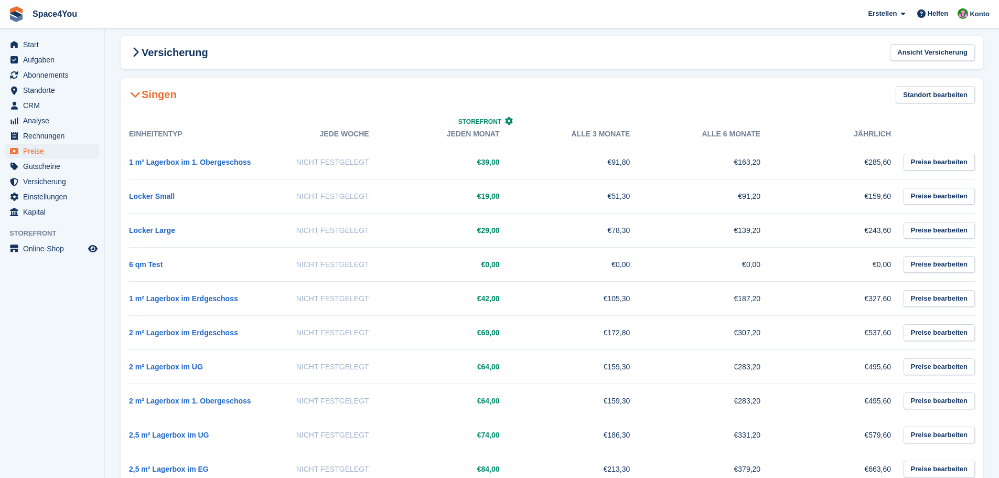
scroll to position [52, 0]
click at [923, 163] on link "Preise bearbeiten" at bounding box center [939, 161] width 71 height 17
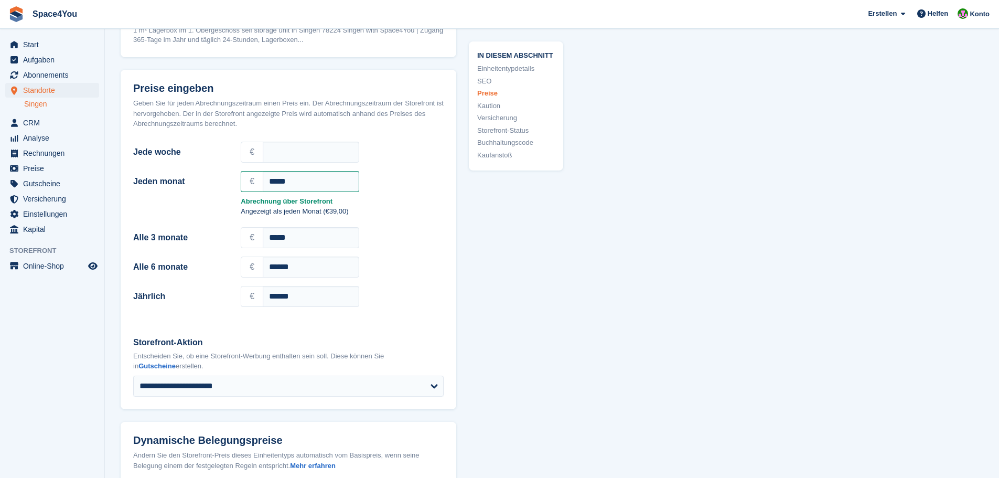
scroll to position [871, 0]
